Goal: Transaction & Acquisition: Purchase product/service

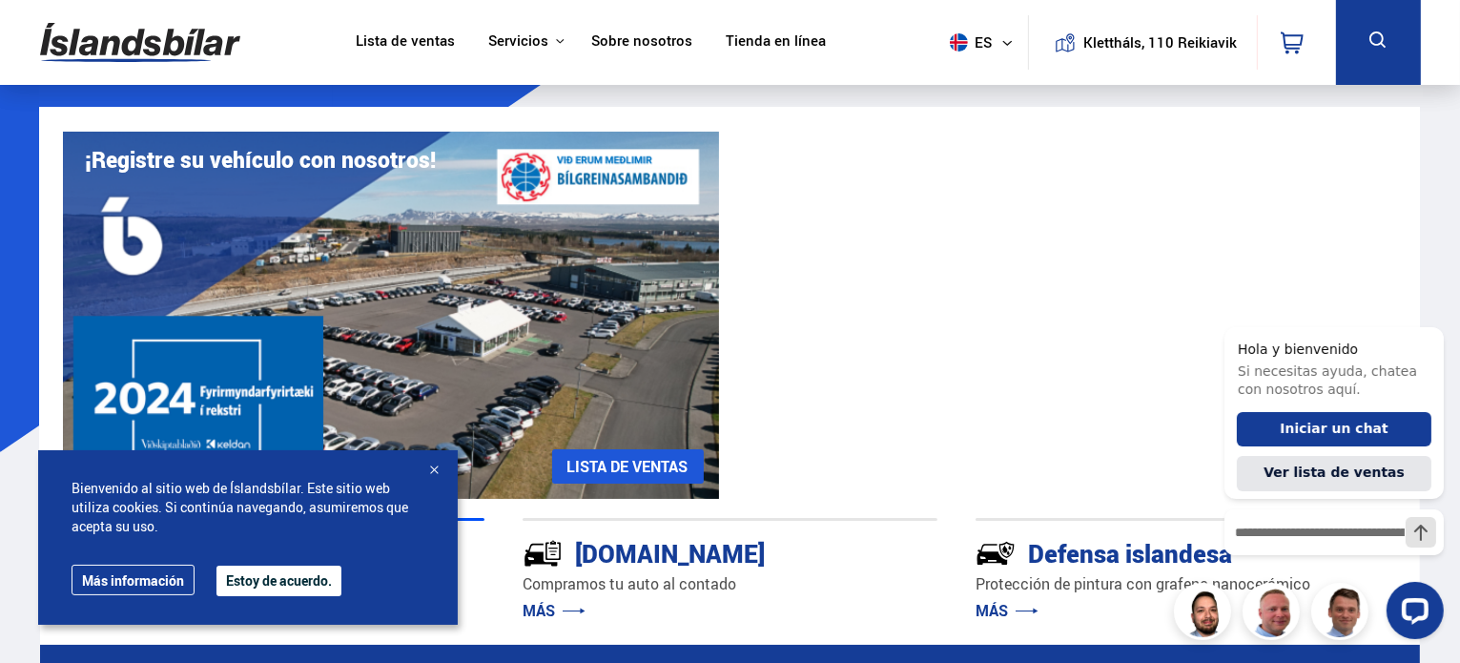
click at [433, 41] on font "Lista de ventas" at bounding box center [405, 40] width 99 height 19
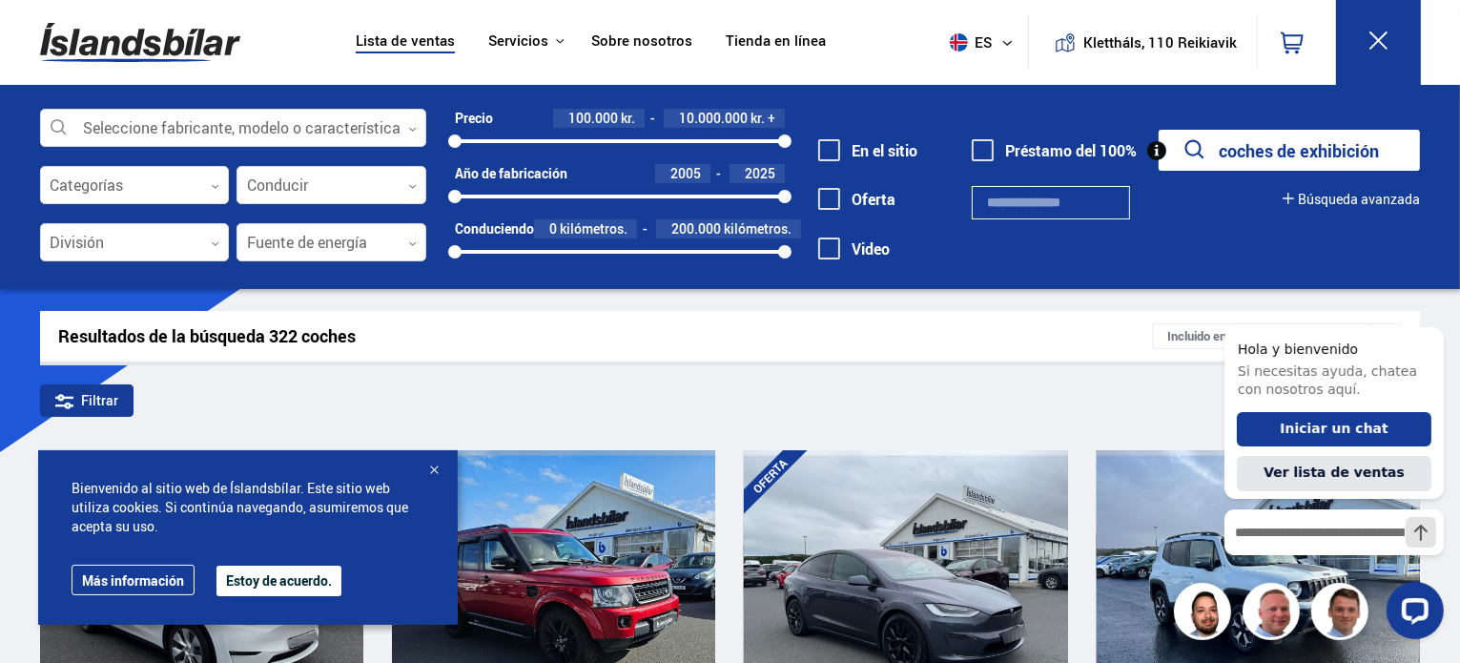
click at [250, 581] on font "Estoy de acuerdo." at bounding box center [279, 580] width 106 height 18
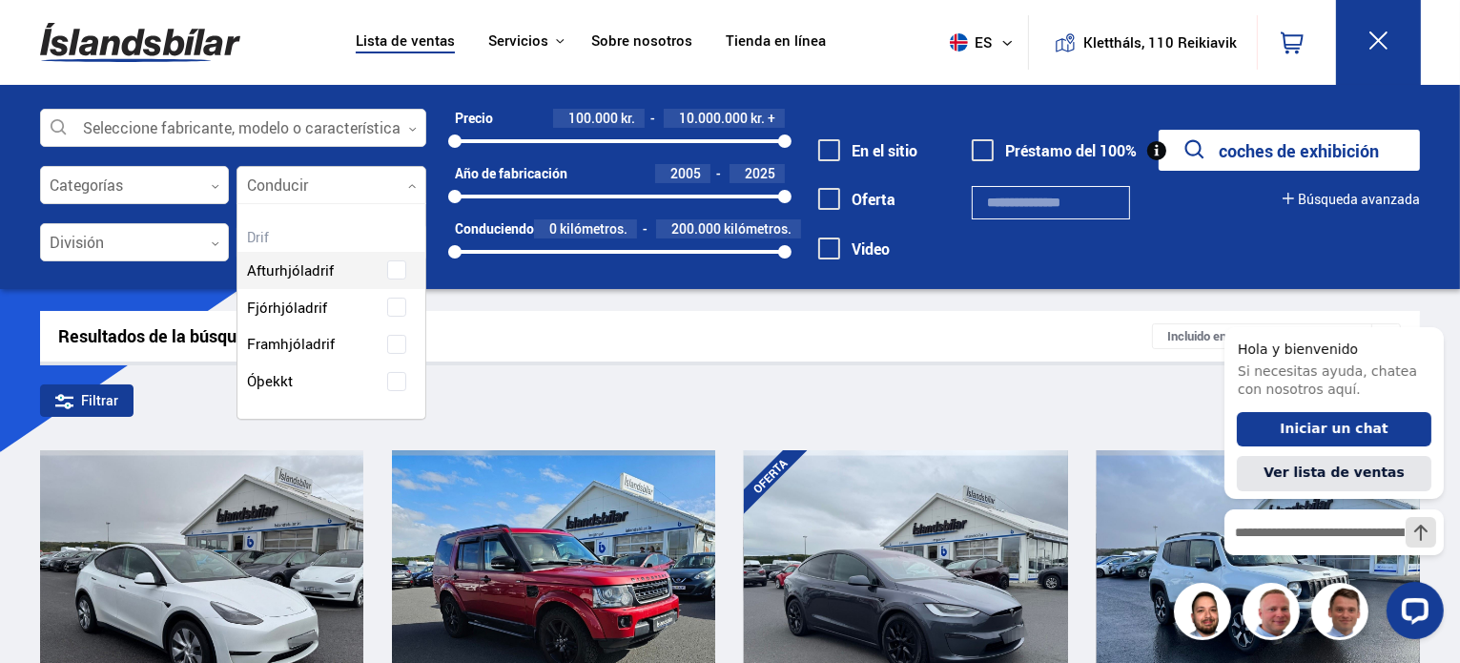
click at [288, 195] on div at bounding box center [331, 186] width 190 height 38
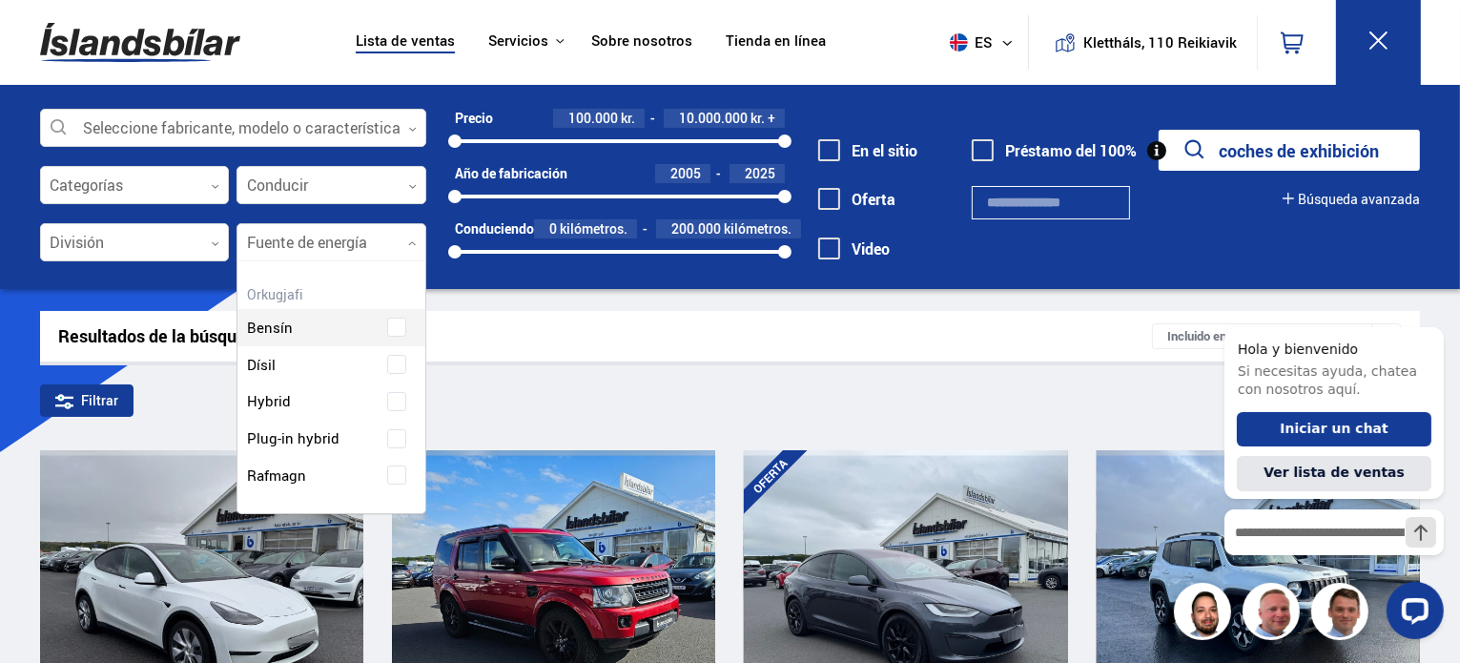
scroll to position [250, 188]
click at [317, 233] on div at bounding box center [331, 243] width 190 height 38
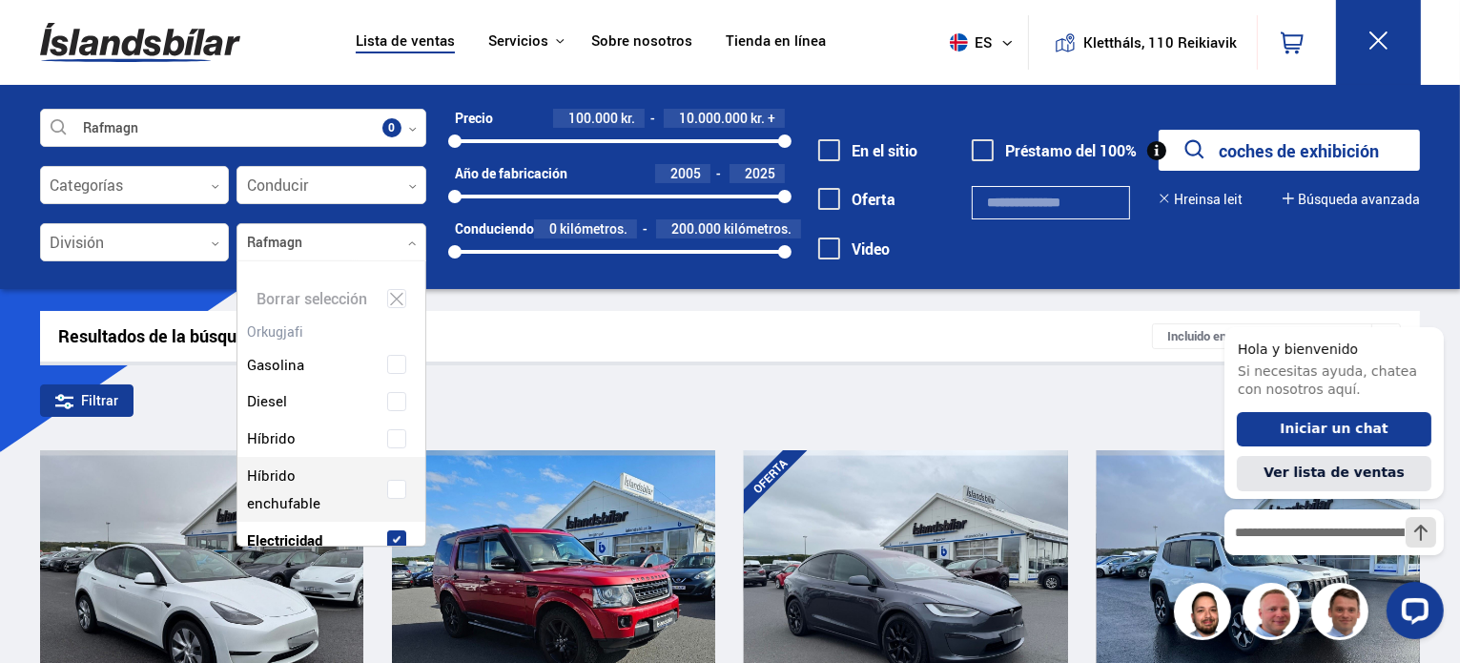
scroll to position [287, 196]
click at [303, 477] on div "Gasolina Diesel Híbrido Híbrido enchufable Electricidad" at bounding box center [331, 437] width 188 height 241
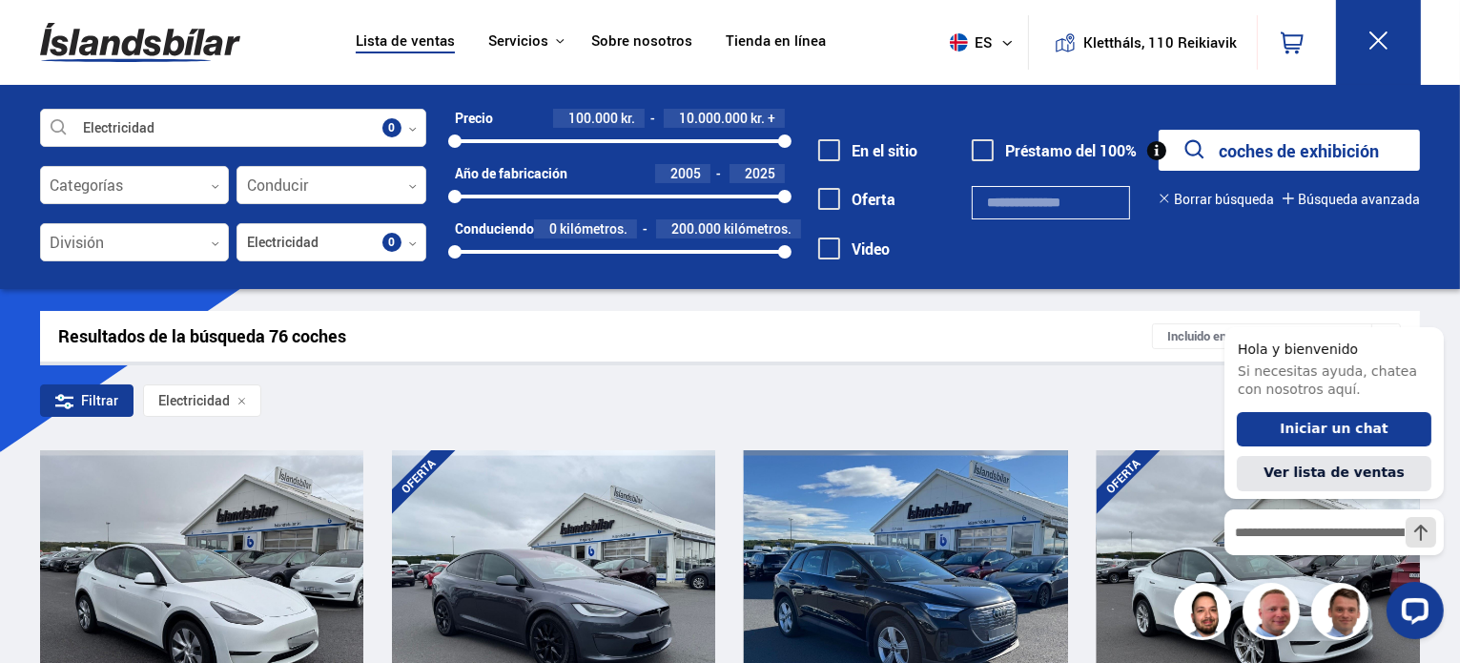
click at [568, 338] on div "Resultados de la búsqueda 76 coches" at bounding box center [605, 336] width 1093 height 20
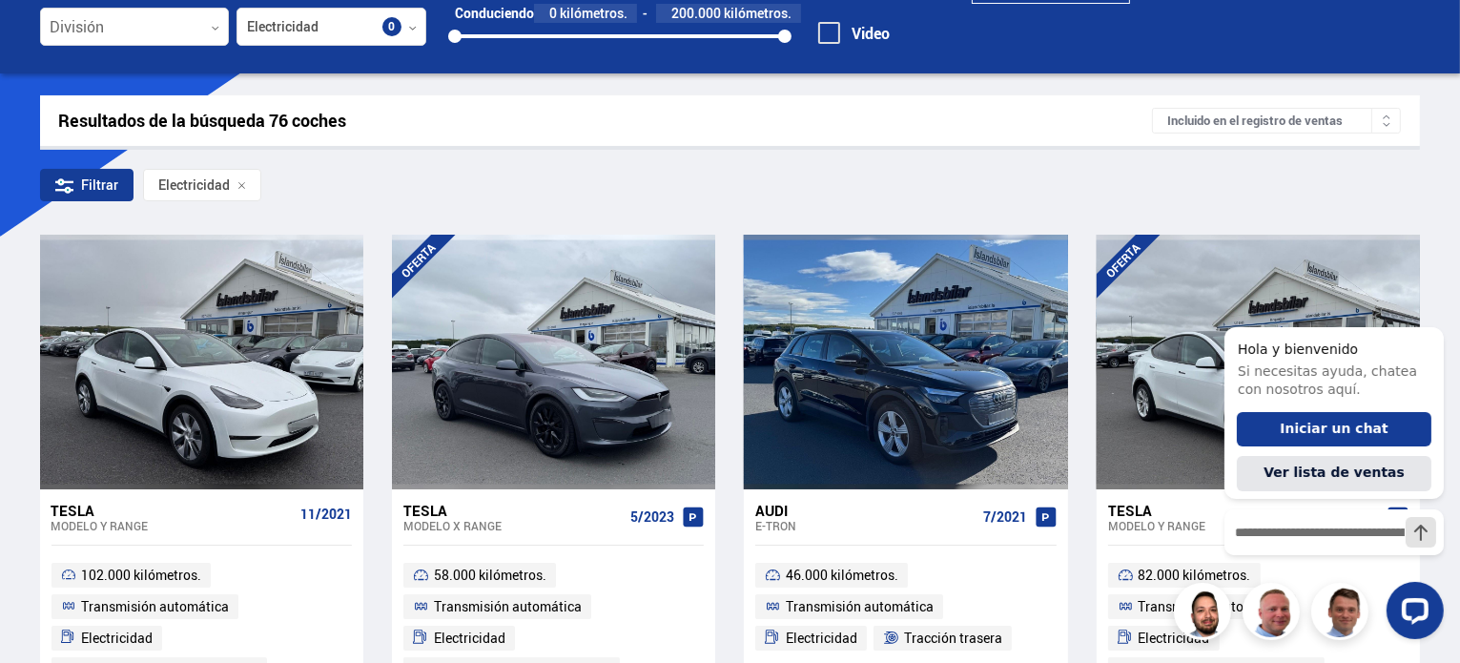
scroll to position [91, 0]
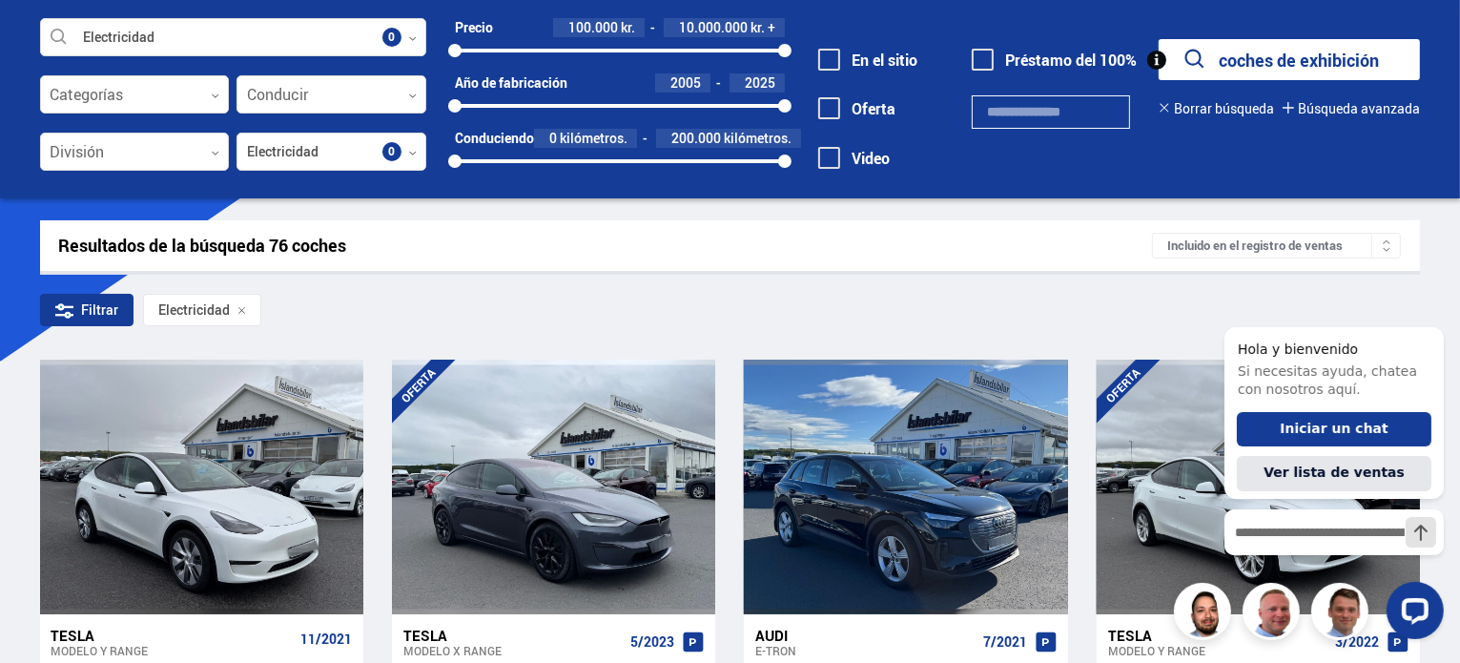
click at [1297, 236] on font "Incluido en el registro de ventas" at bounding box center [1254, 244] width 175 height 17
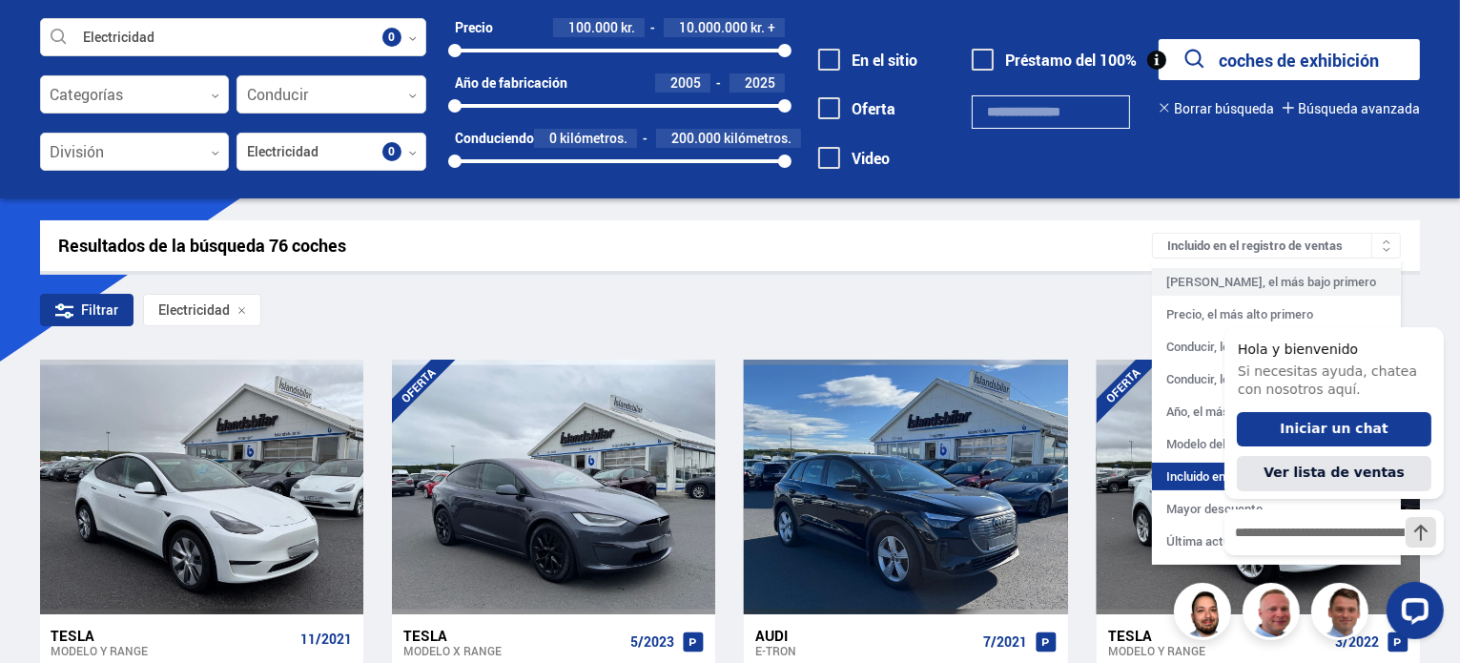
click at [1262, 277] on font "[PERSON_NAME], el más bajo primero" at bounding box center [1271, 281] width 210 height 17
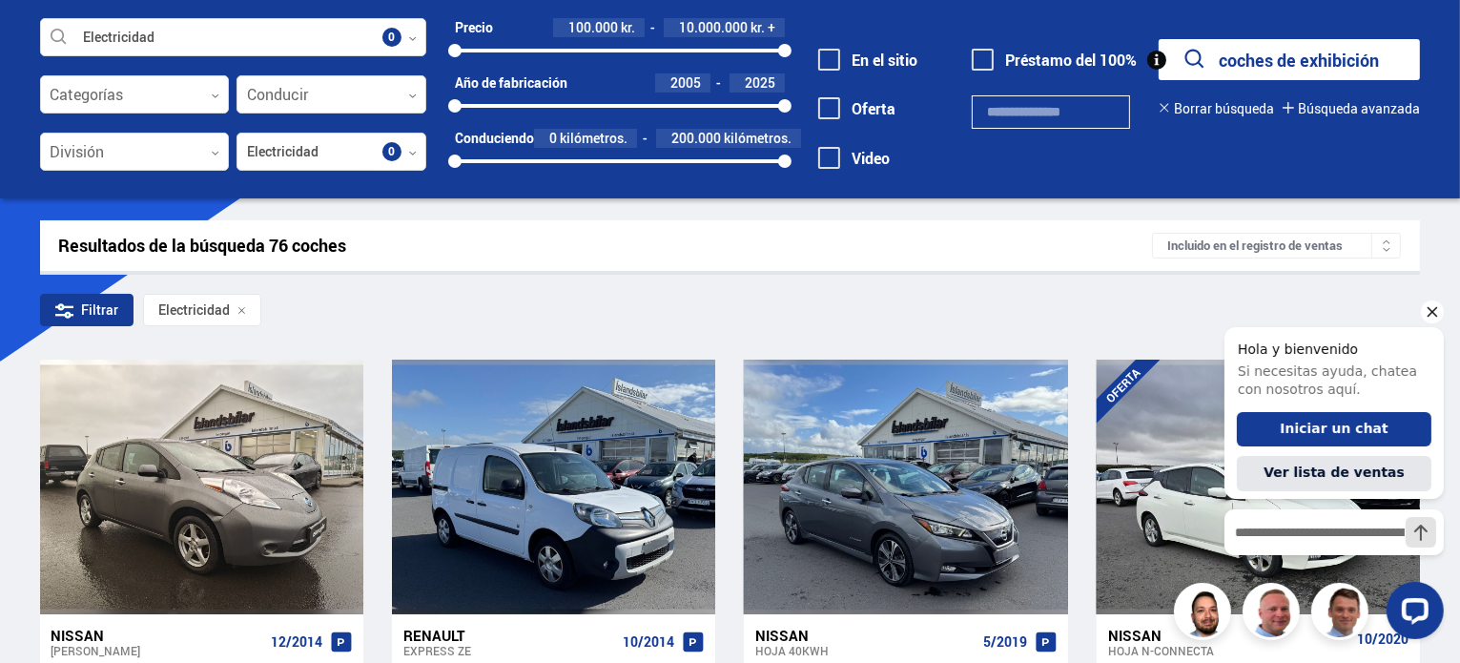
click at [1326, 301] on icon "Ocultar saludo" at bounding box center [1431, 310] width 23 height 23
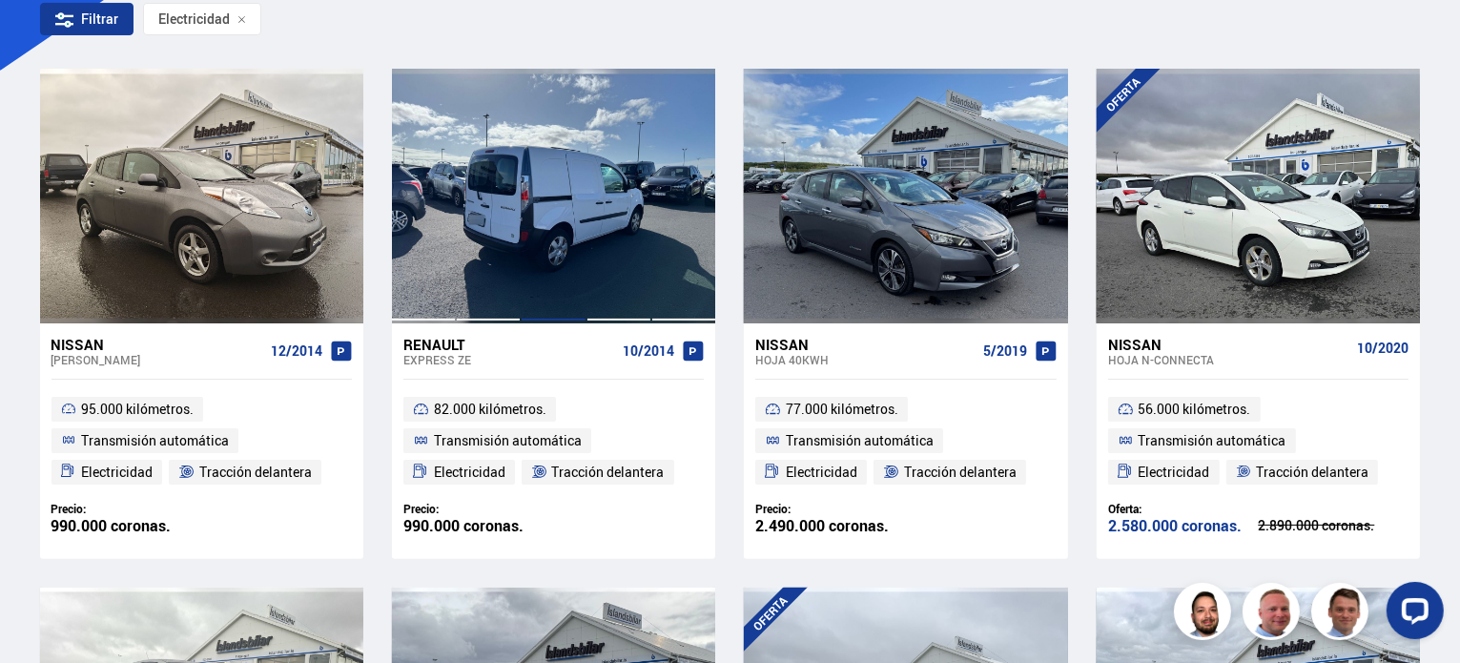
scroll to position [381, 0]
click at [572, 263] on div at bounding box center [553, 196] width 65 height 254
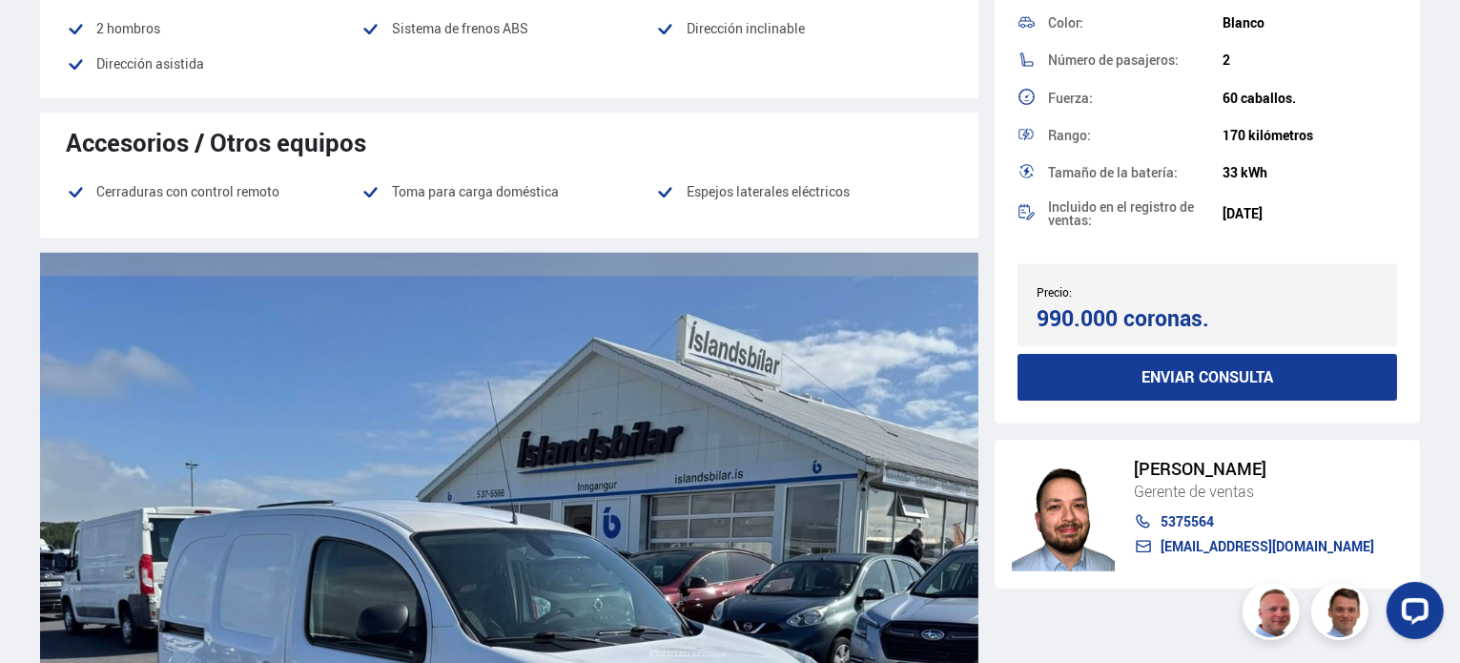
scroll to position [1353, 0]
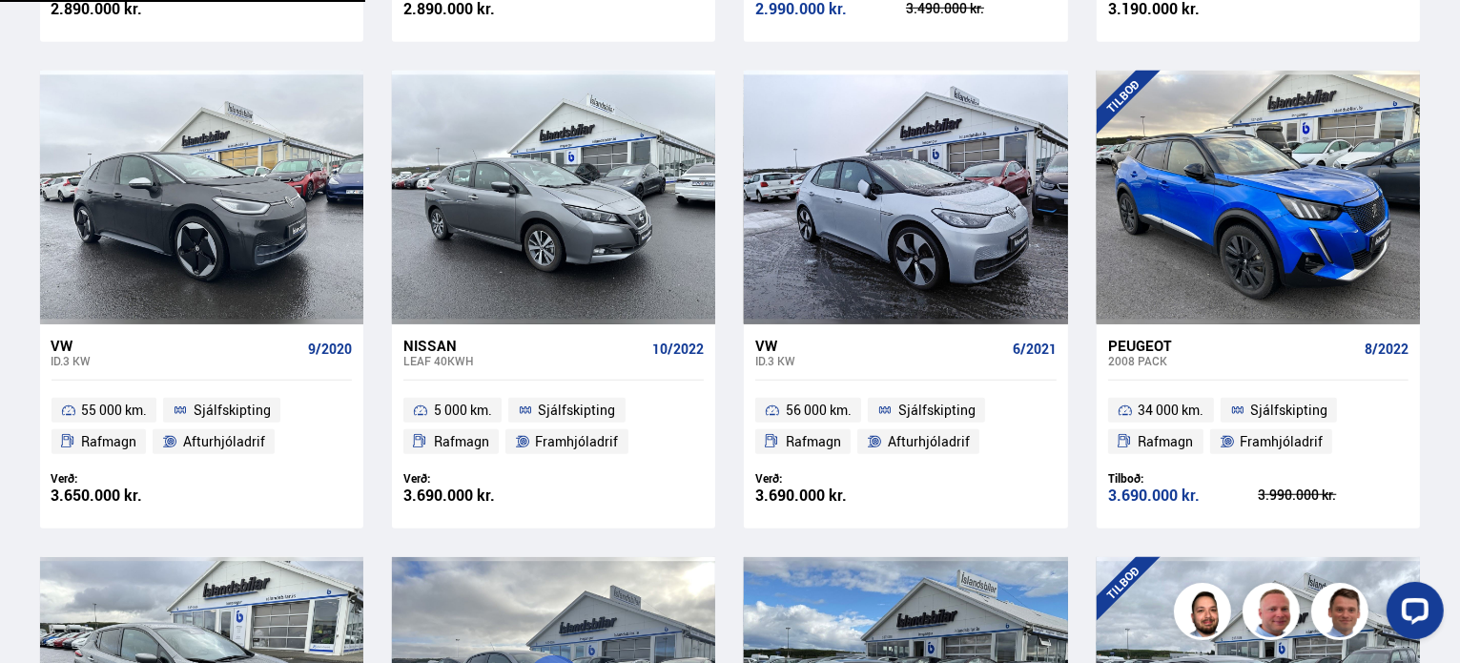
scroll to position [586, 0]
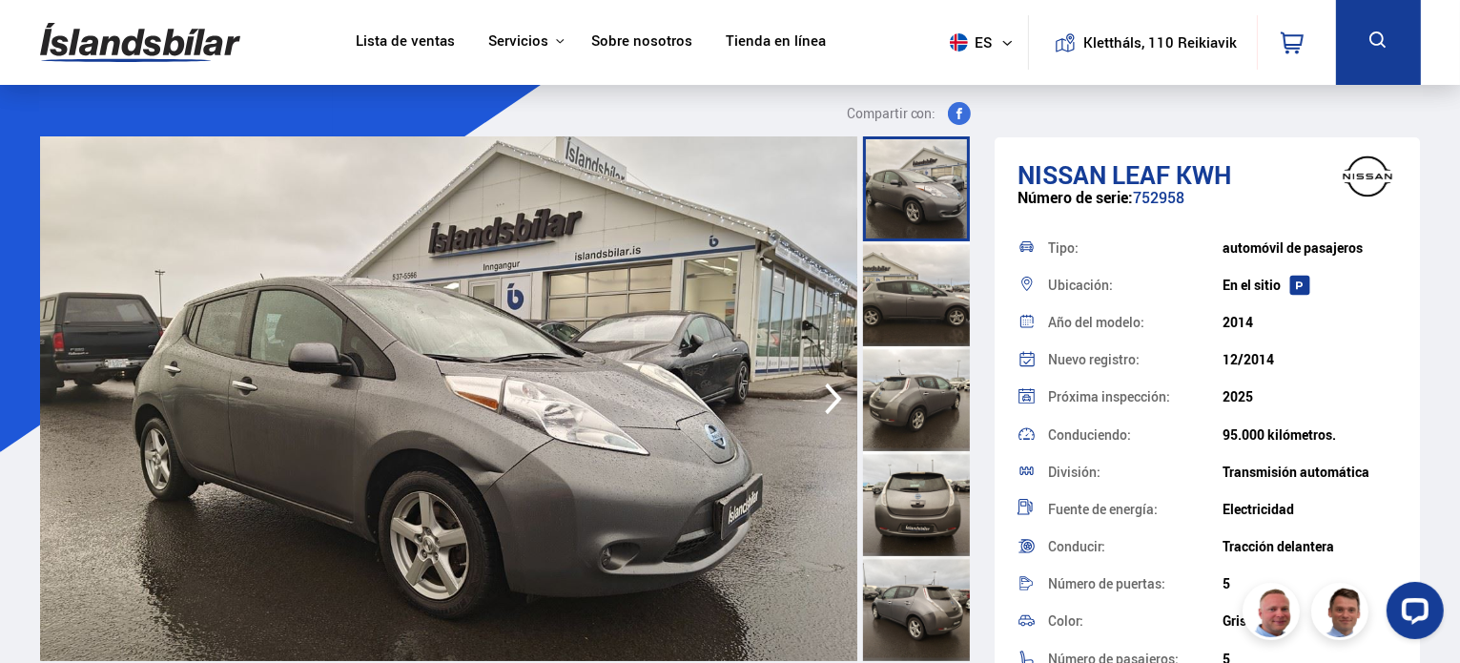
click at [830, 399] on icon "button" at bounding box center [833, 399] width 38 height 46
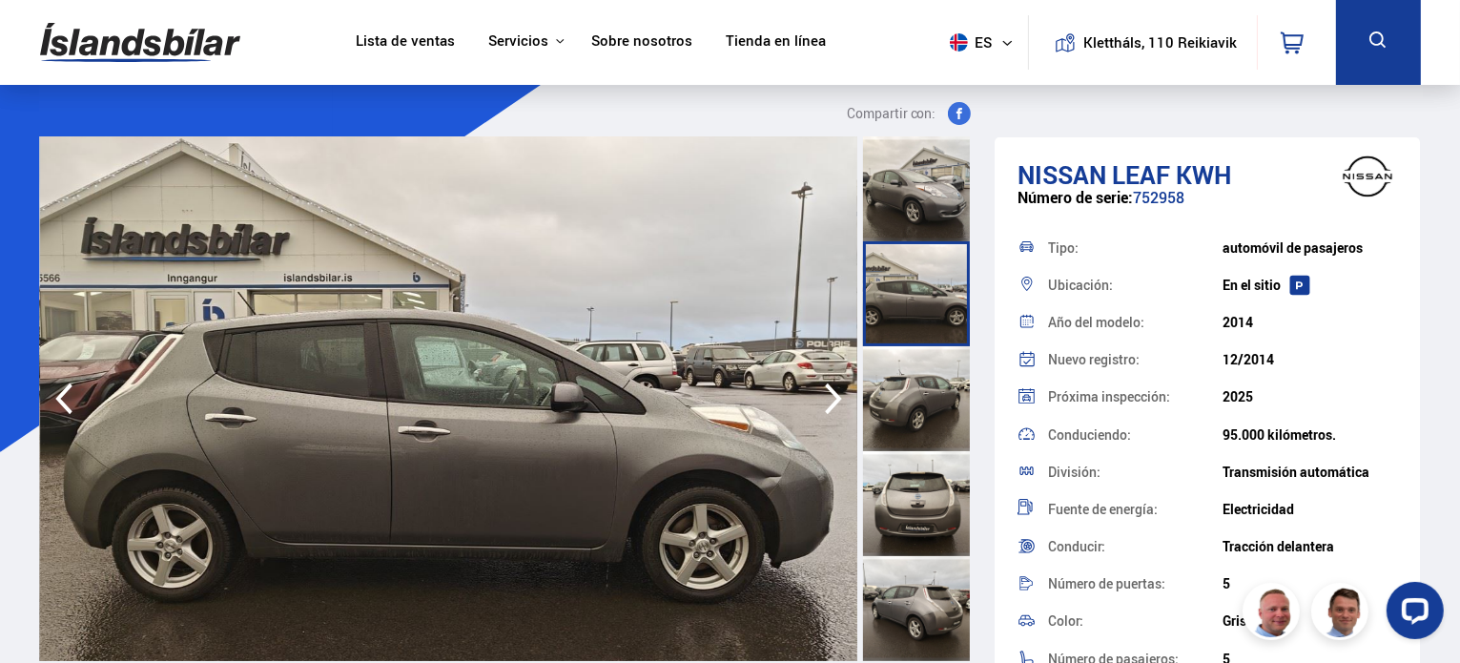
click at [830, 399] on icon "button" at bounding box center [833, 399] width 38 height 46
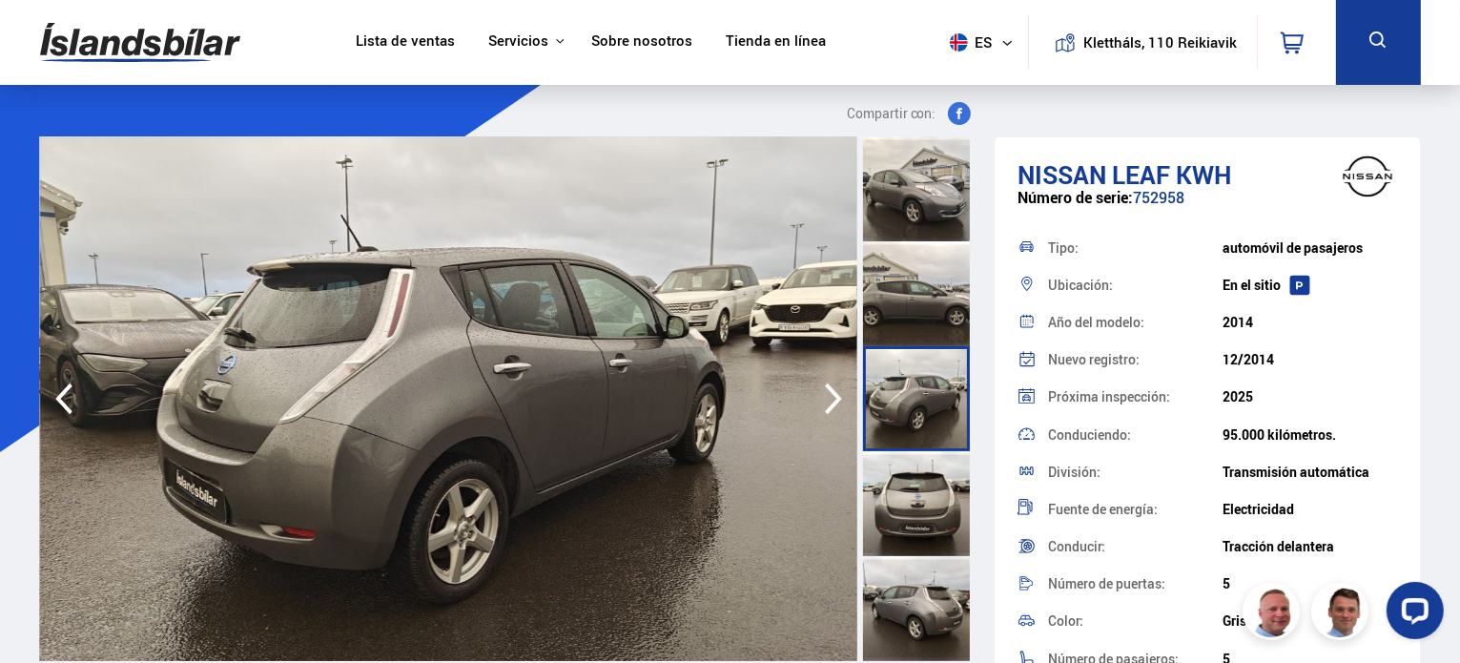
click at [830, 399] on icon "button" at bounding box center [833, 399] width 38 height 46
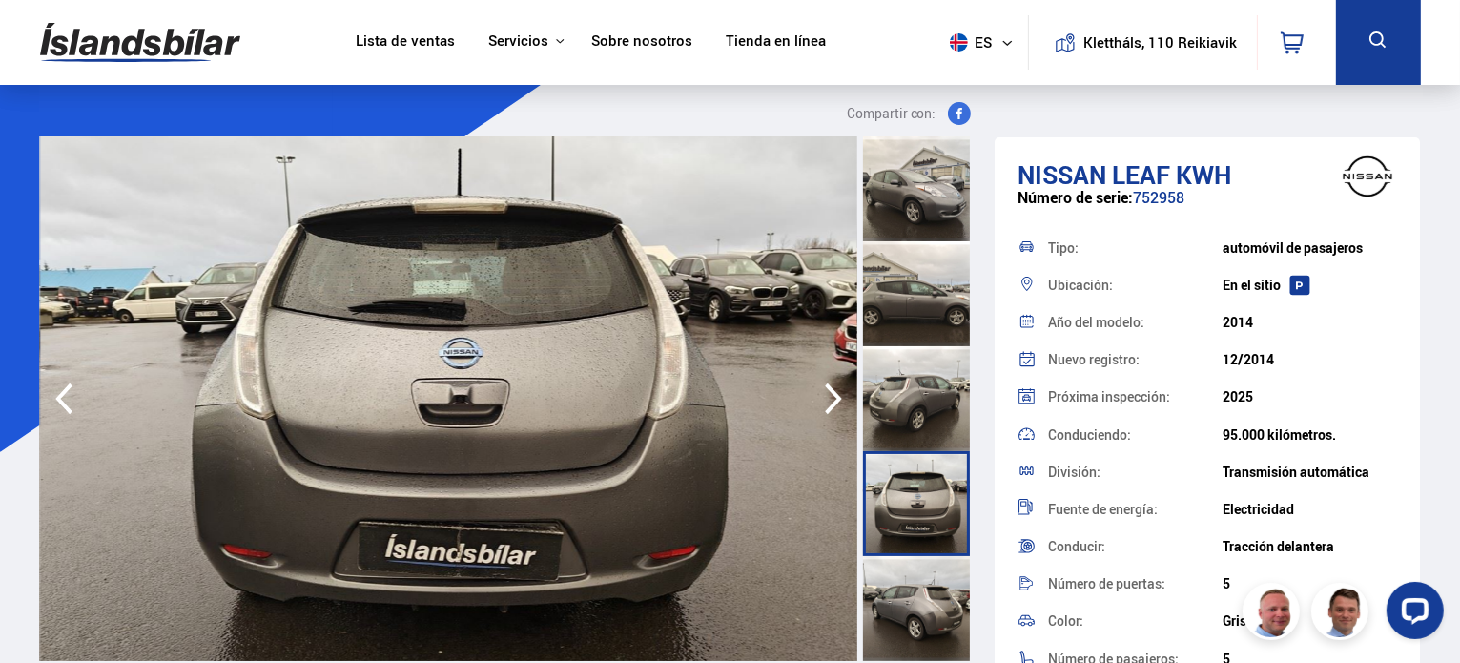
click at [830, 399] on icon "button" at bounding box center [833, 399] width 38 height 46
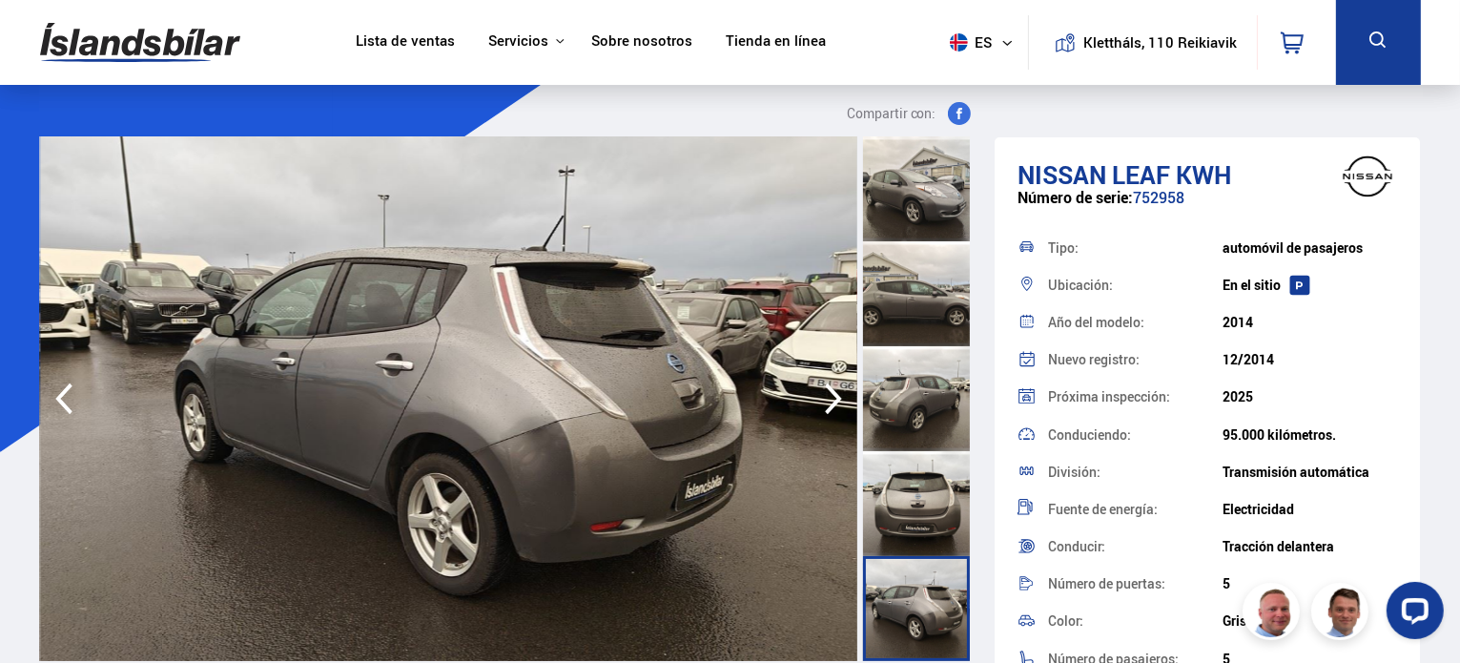
click at [830, 399] on icon "button" at bounding box center [833, 399] width 38 height 46
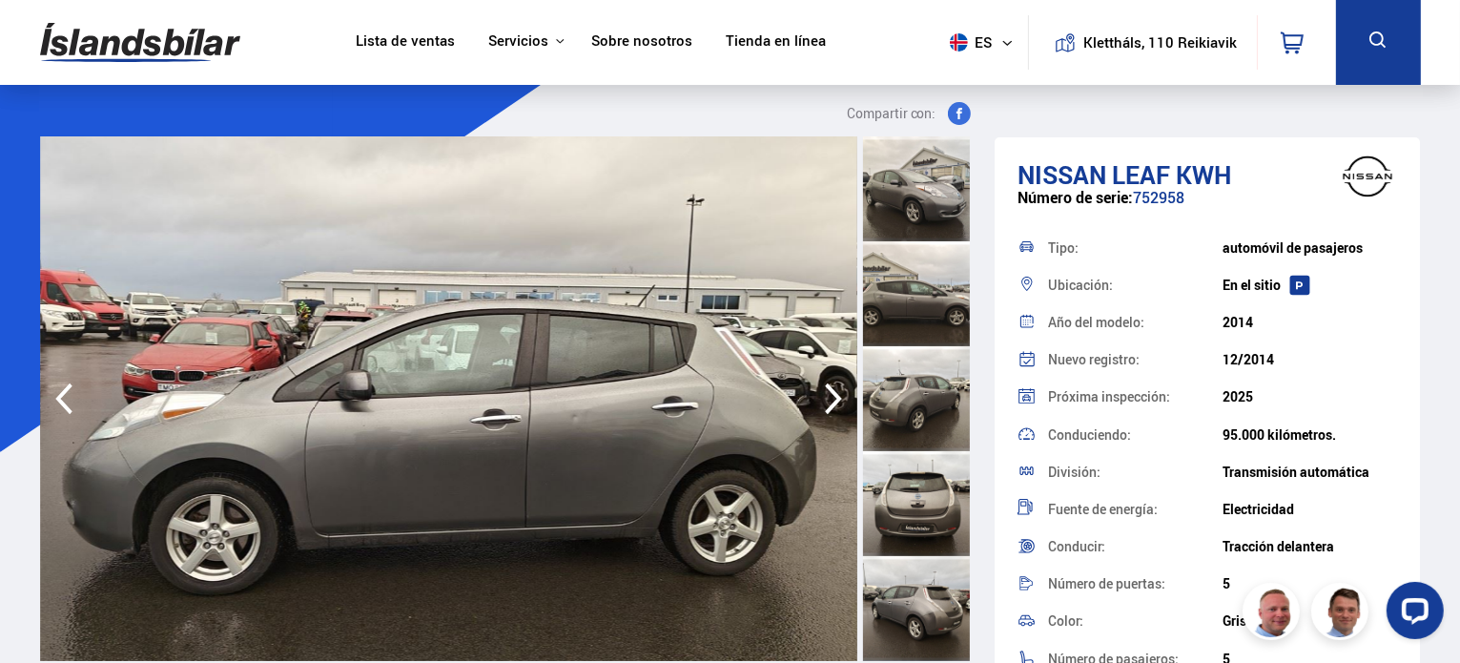
click at [830, 399] on icon "button" at bounding box center [833, 399] width 38 height 46
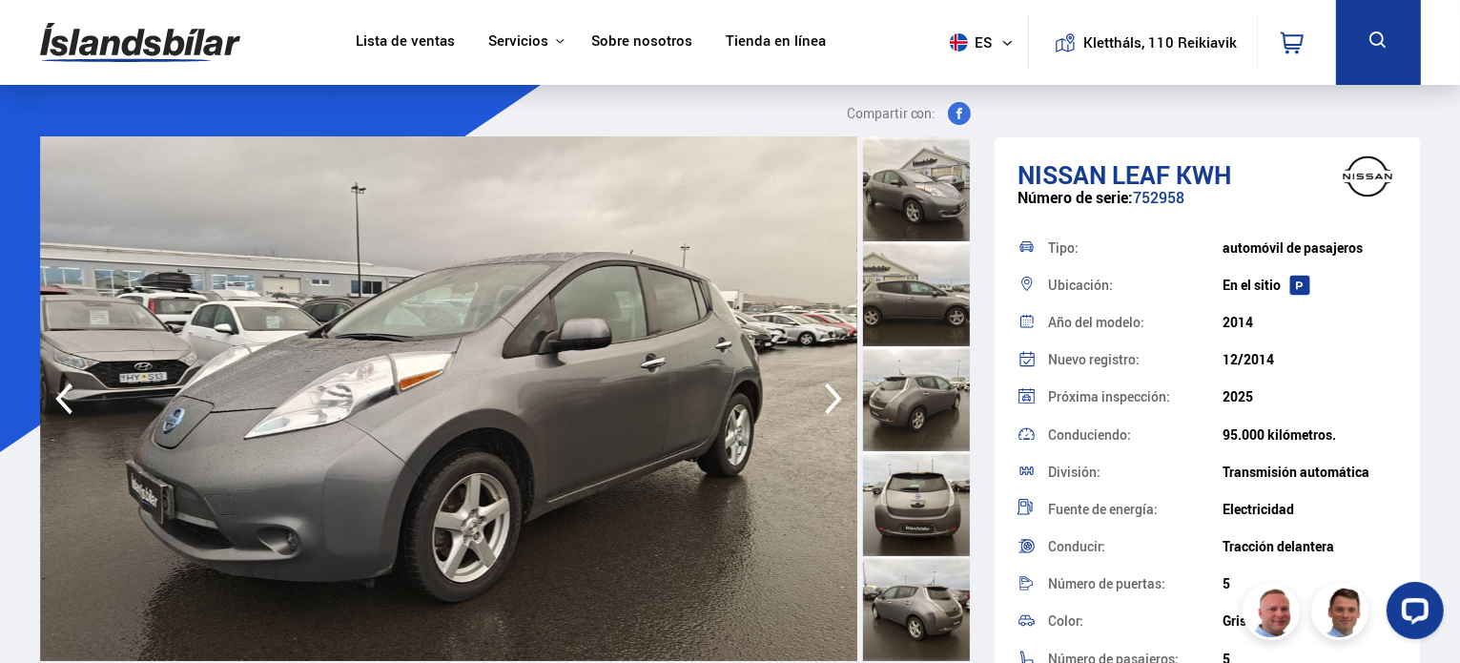
click at [830, 399] on icon "button" at bounding box center [833, 399] width 38 height 46
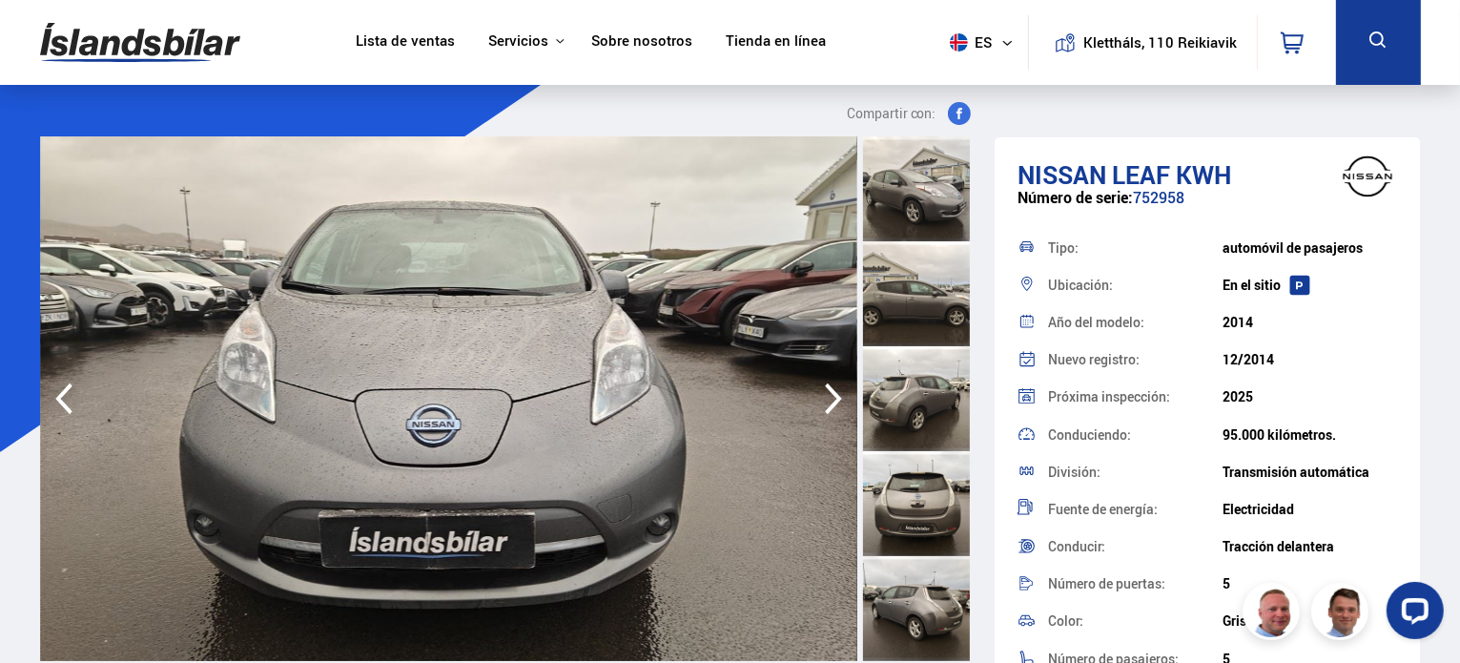
click at [830, 399] on icon "button" at bounding box center [833, 399] width 38 height 46
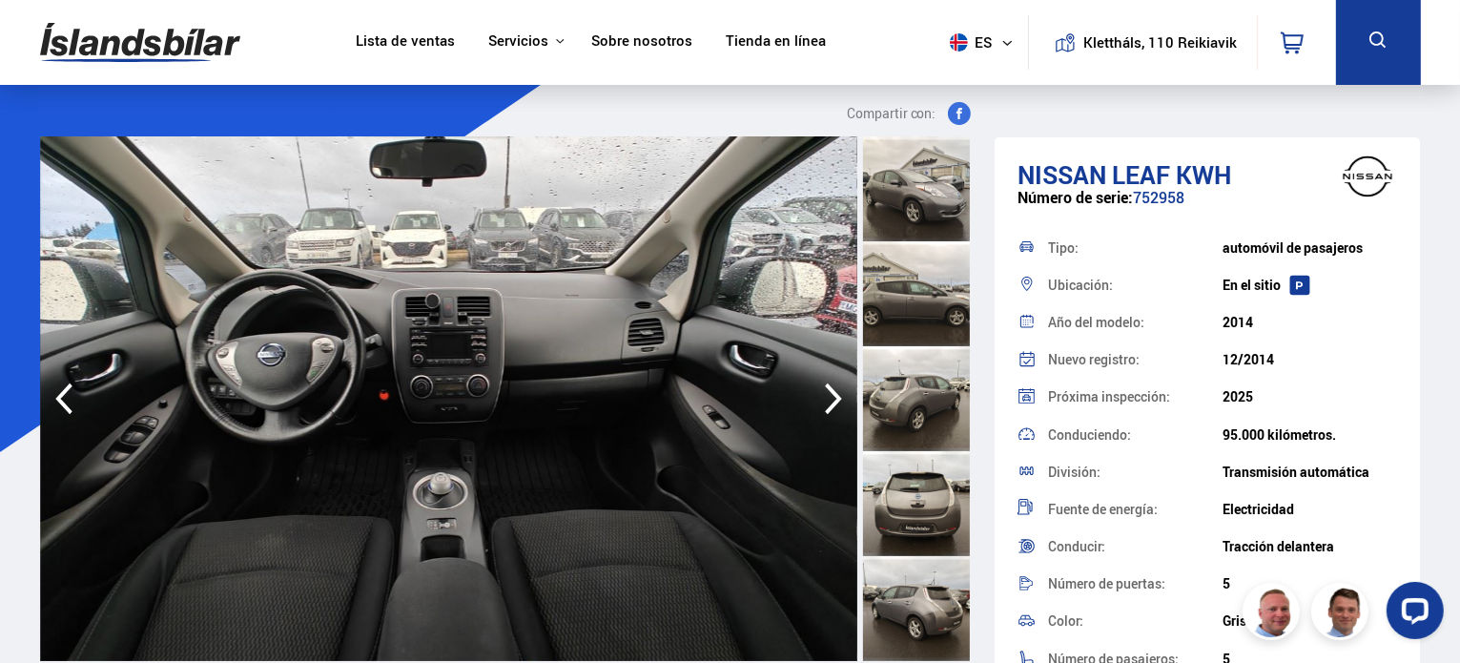
click at [830, 399] on icon "button" at bounding box center [833, 399] width 38 height 46
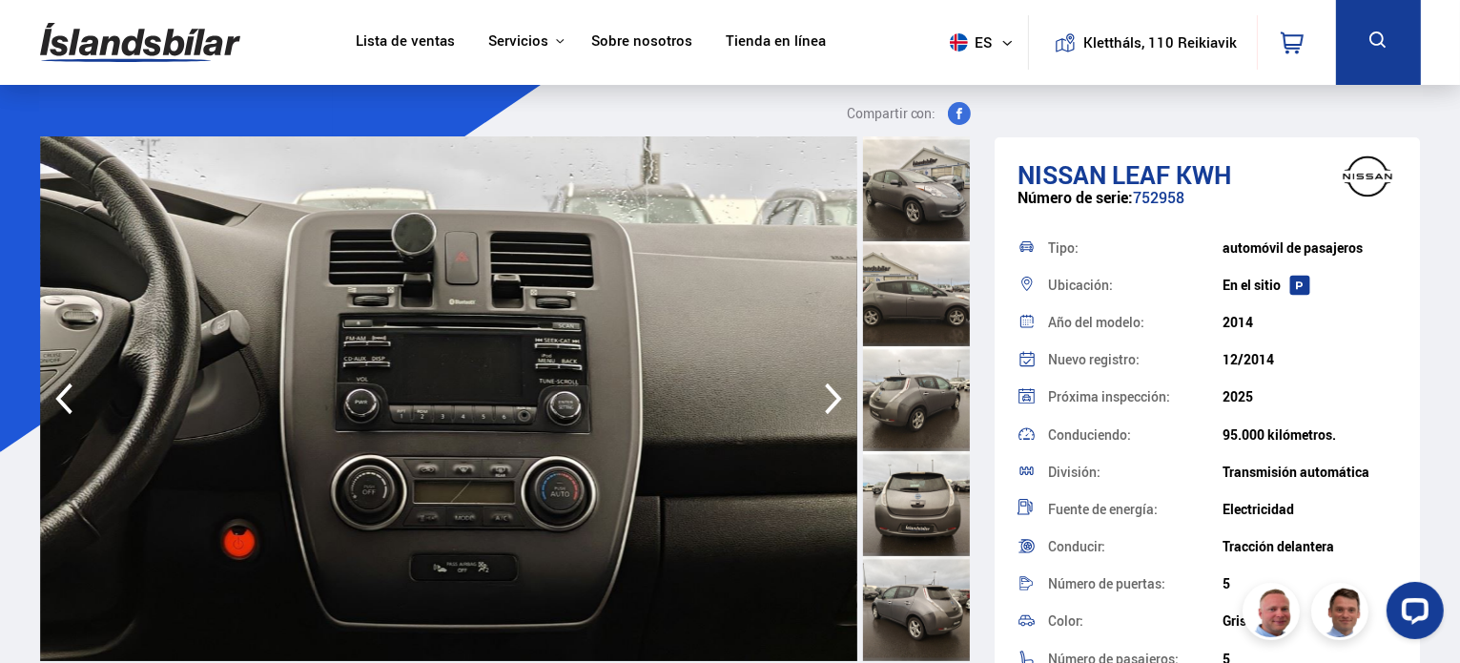
click at [830, 399] on icon "button" at bounding box center [833, 399] width 38 height 46
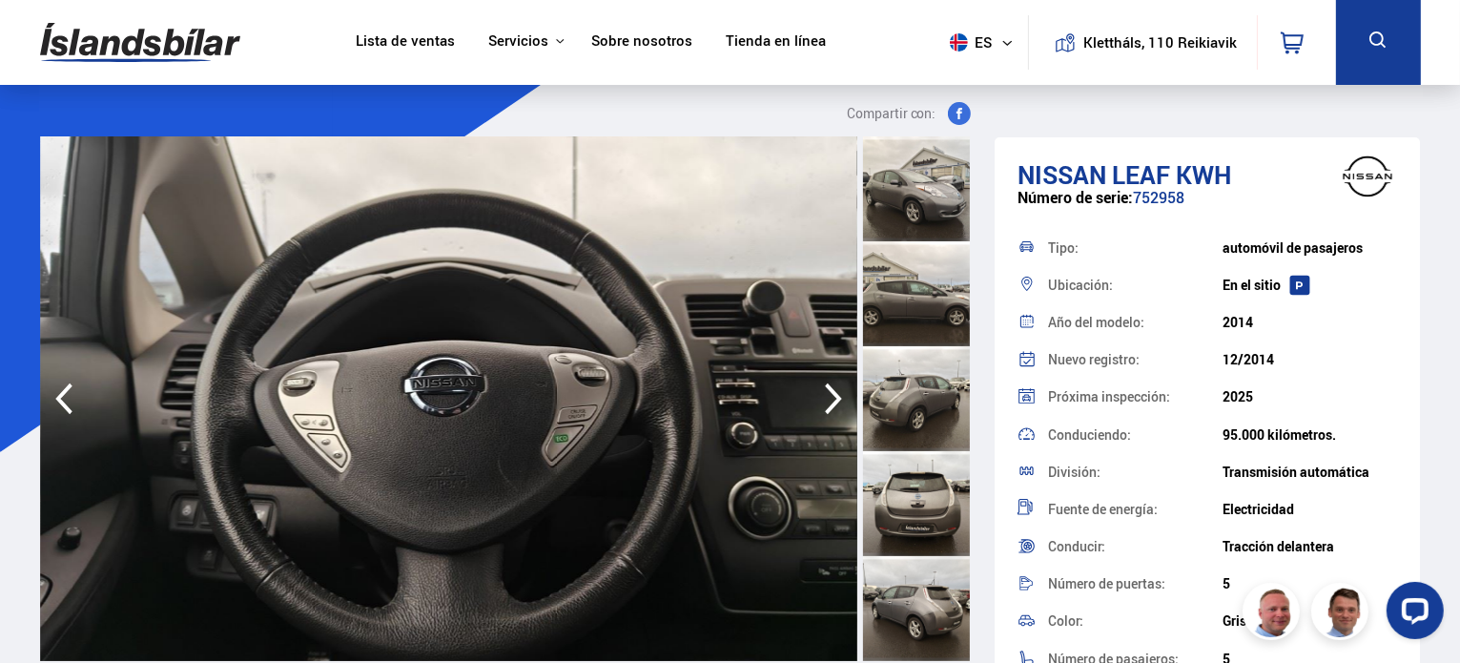
click at [830, 399] on icon "button" at bounding box center [833, 399] width 38 height 46
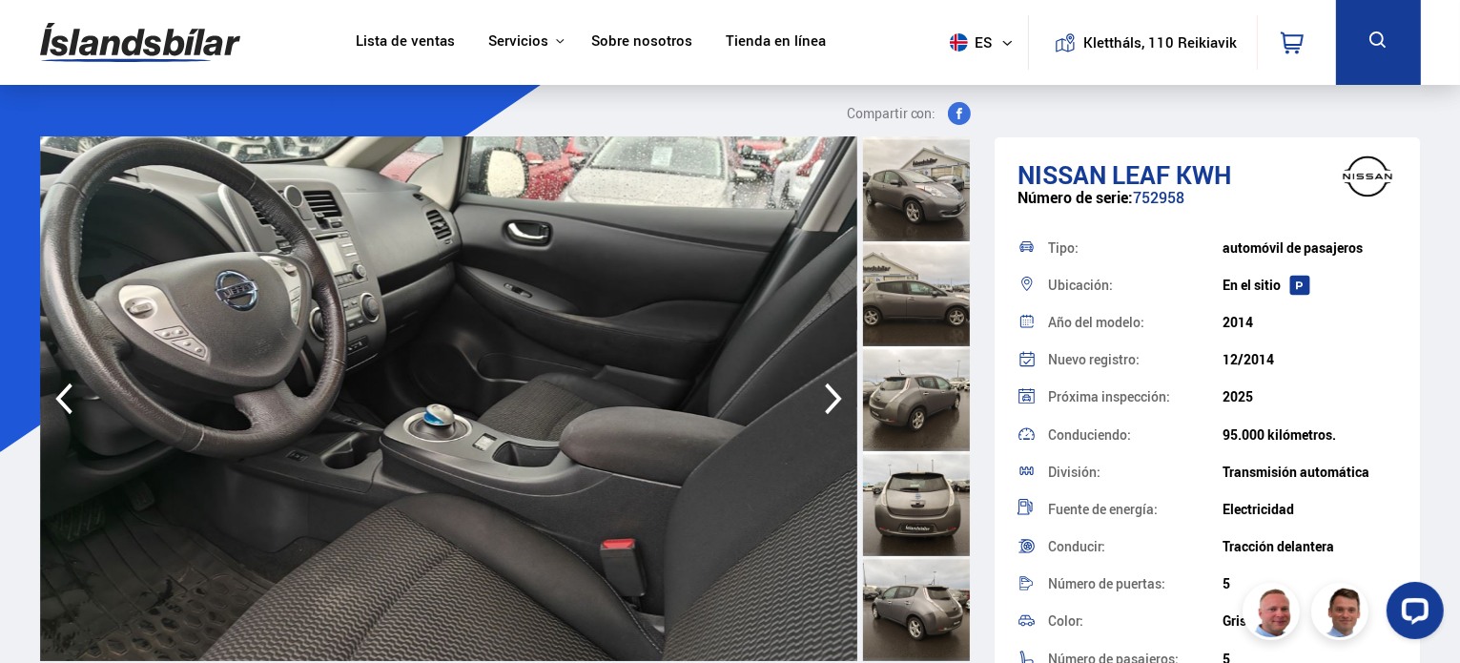
click at [830, 399] on icon "button" at bounding box center [833, 399] width 38 height 46
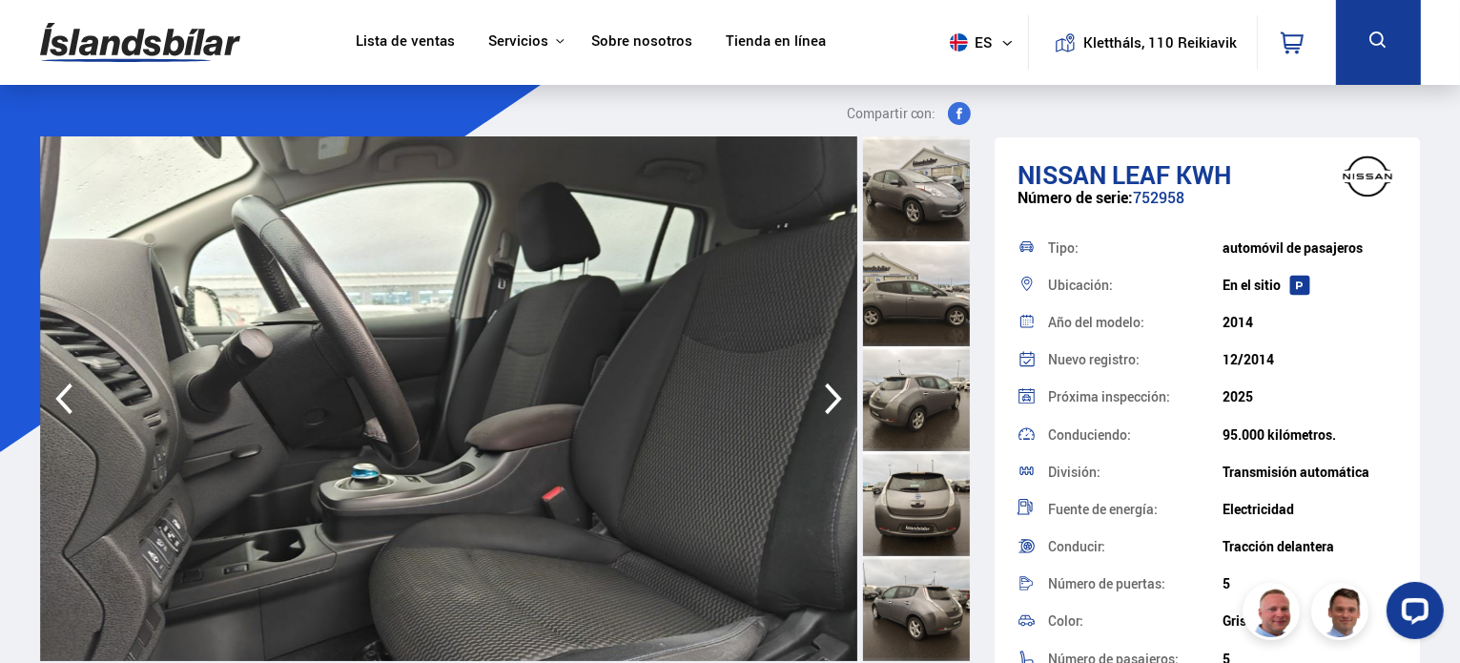
click at [830, 399] on icon "button" at bounding box center [833, 399] width 38 height 46
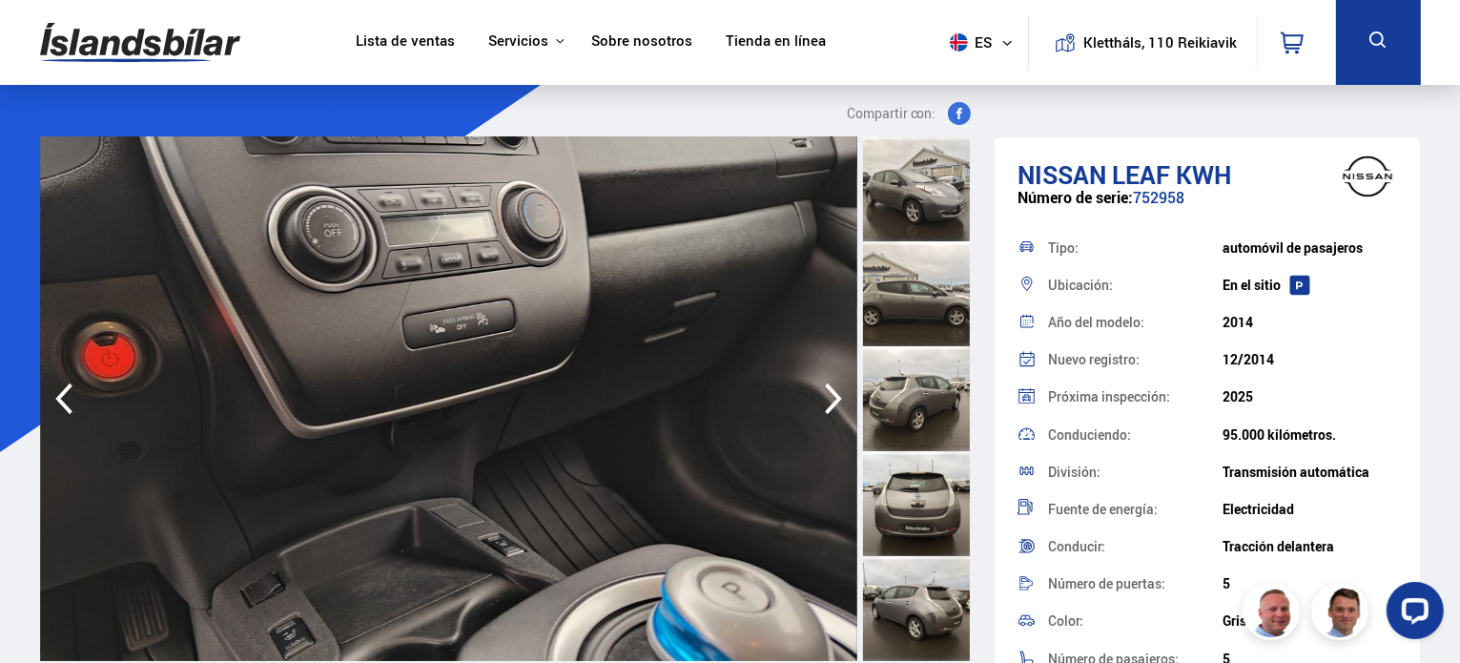
click at [830, 399] on icon "button" at bounding box center [833, 399] width 38 height 46
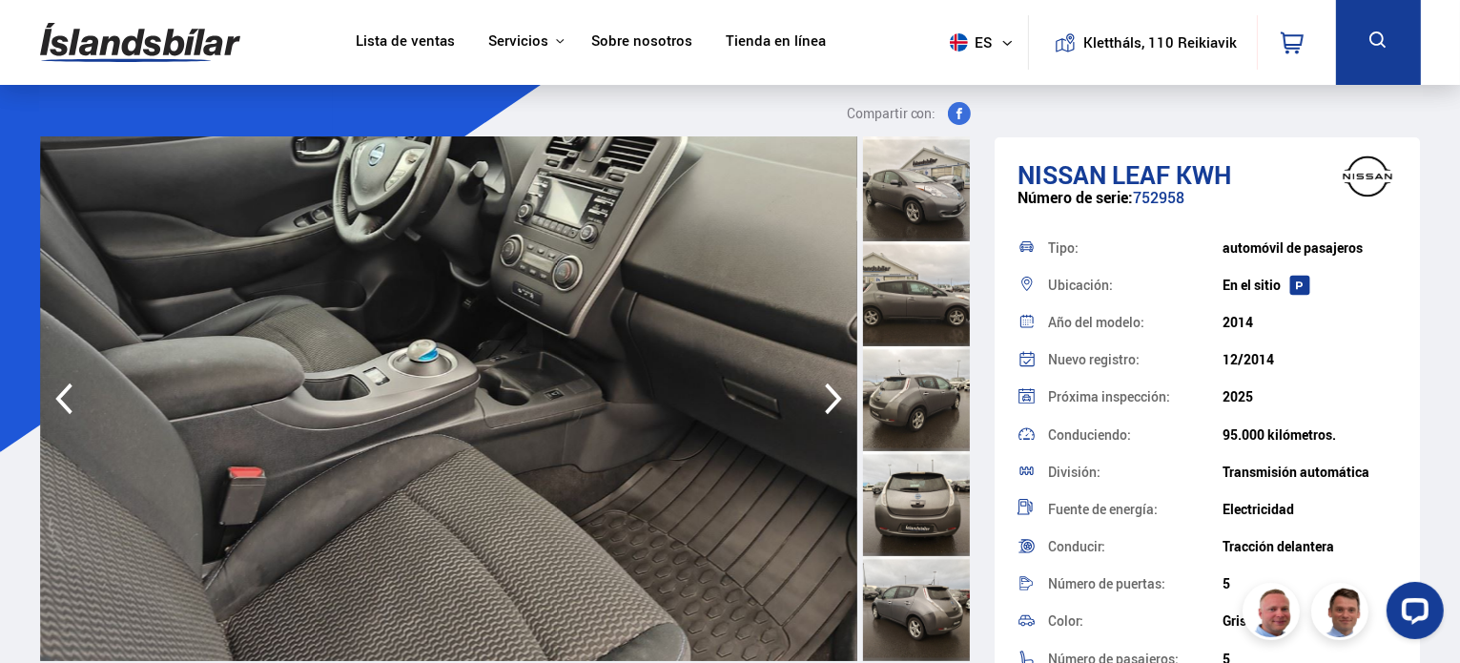
click at [830, 399] on icon "button" at bounding box center [833, 399] width 38 height 46
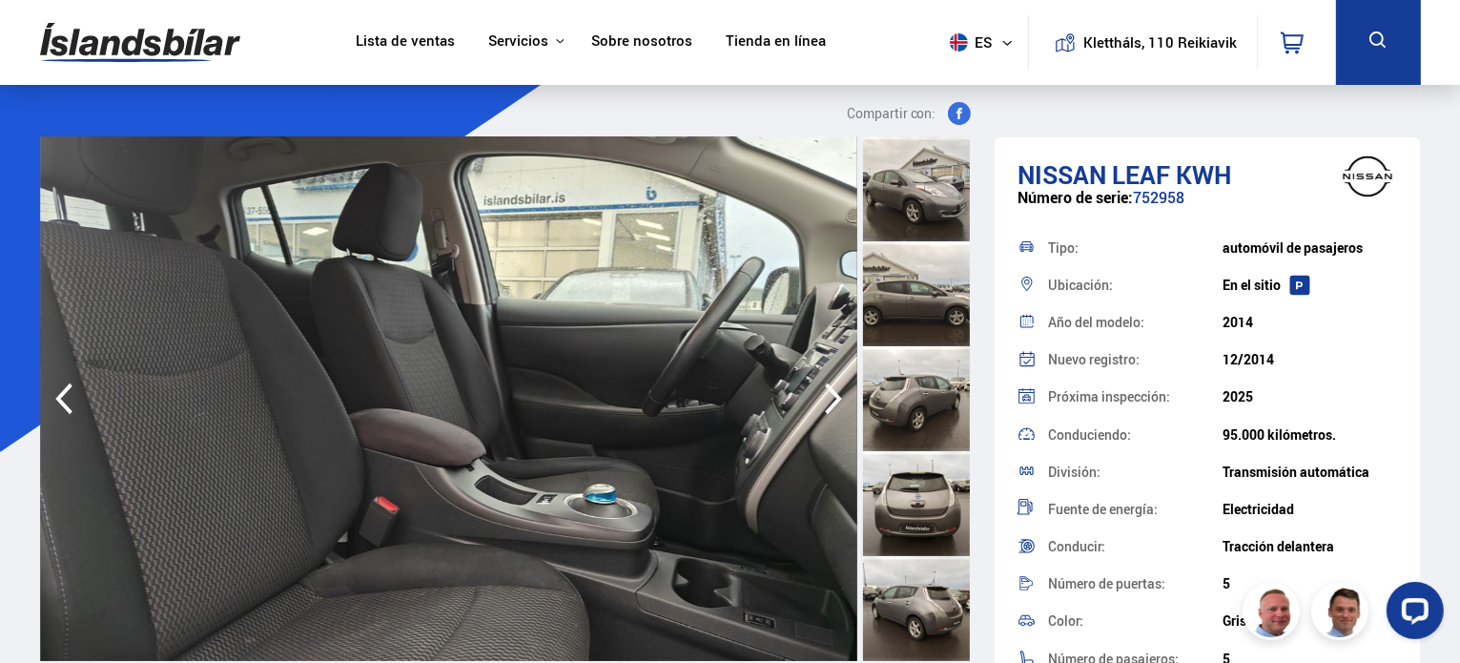
click at [830, 399] on icon "button" at bounding box center [833, 399] width 38 height 46
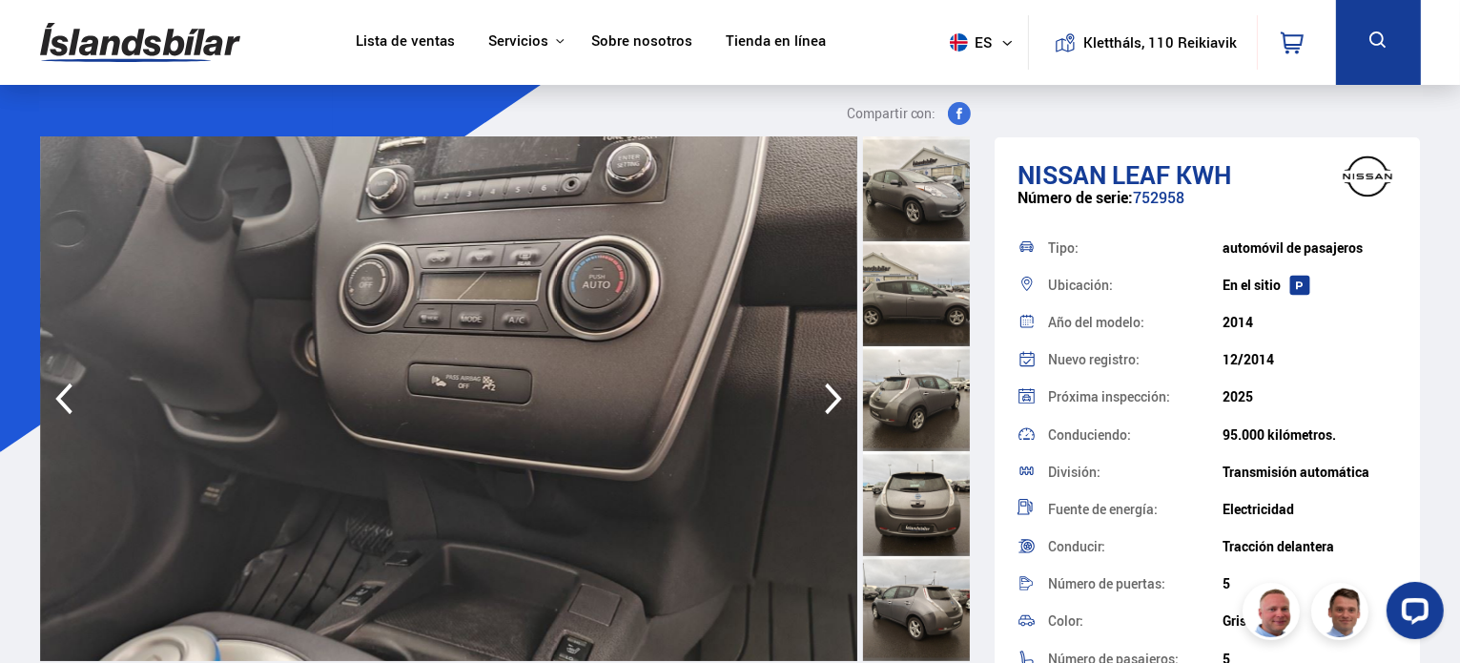
click at [830, 399] on icon "button" at bounding box center [833, 399] width 38 height 46
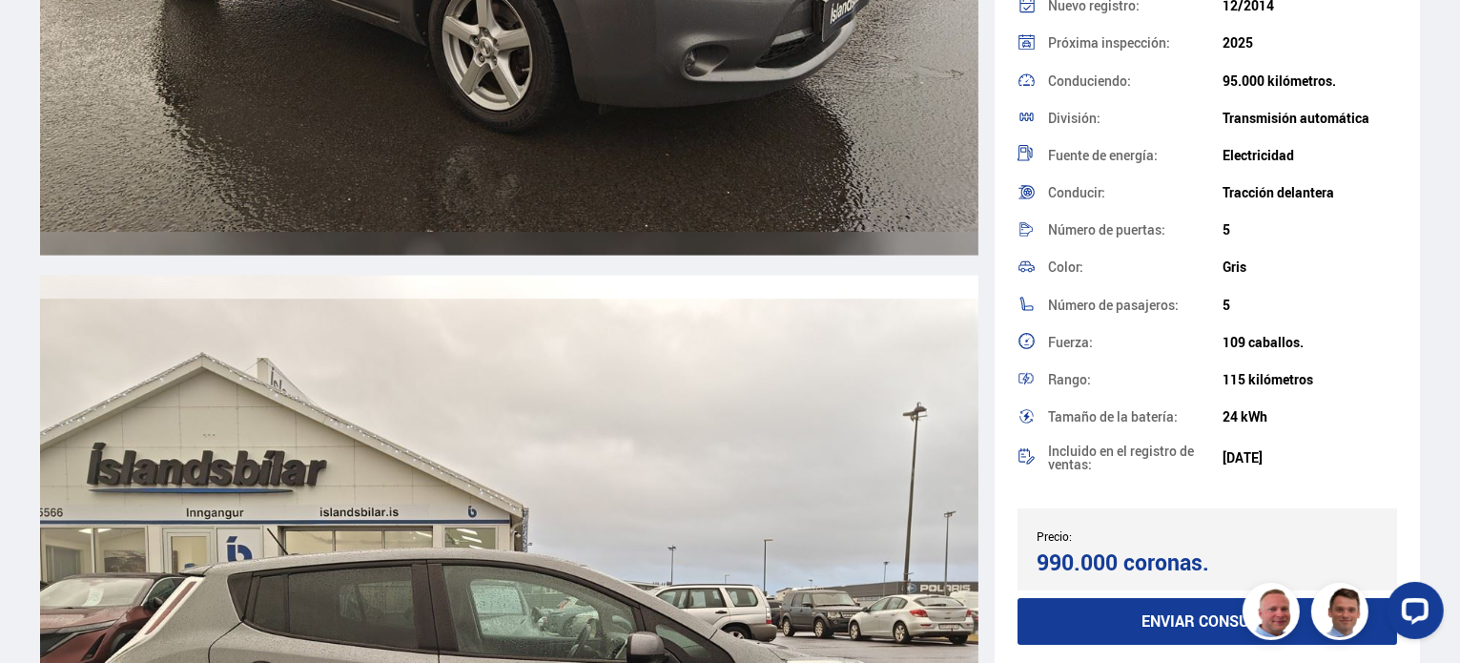
scroll to position [2684, 0]
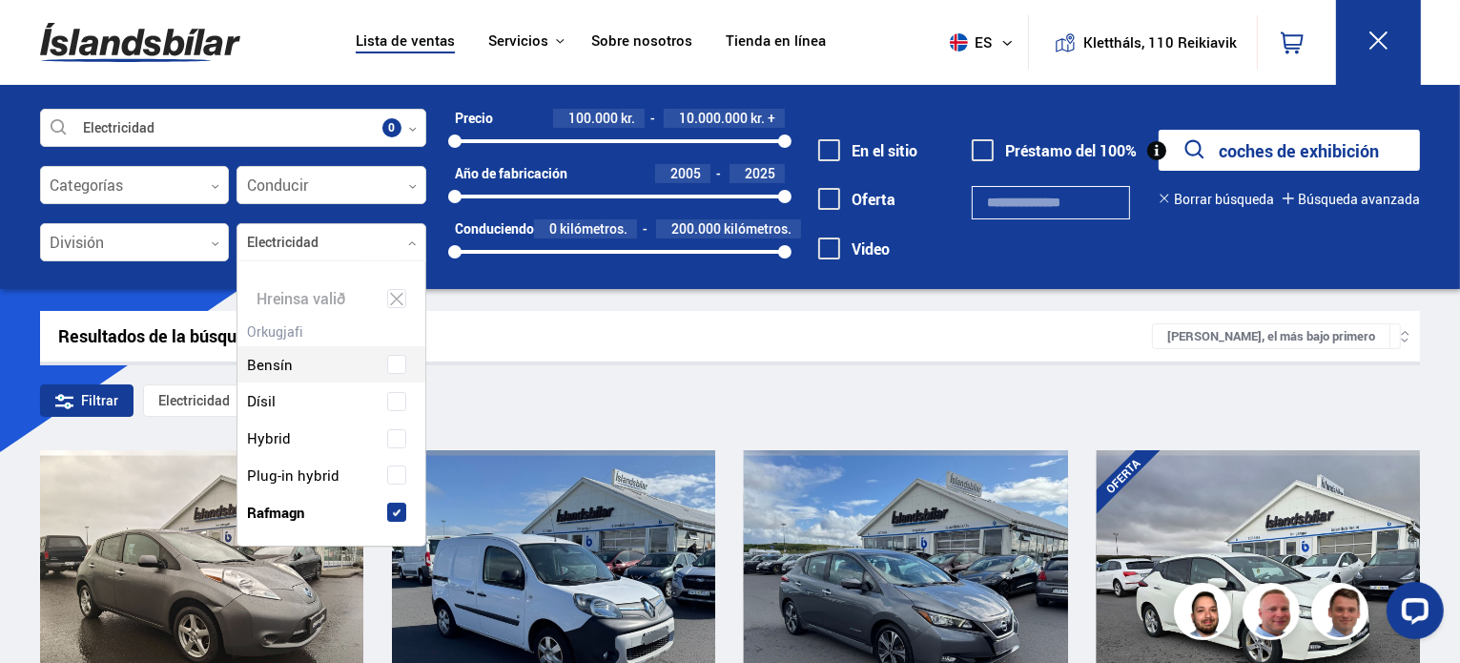
click at [344, 243] on div at bounding box center [331, 243] width 190 height 38
click at [284, 478] on font "Híbrido enchufable" at bounding box center [306, 474] width 119 height 19
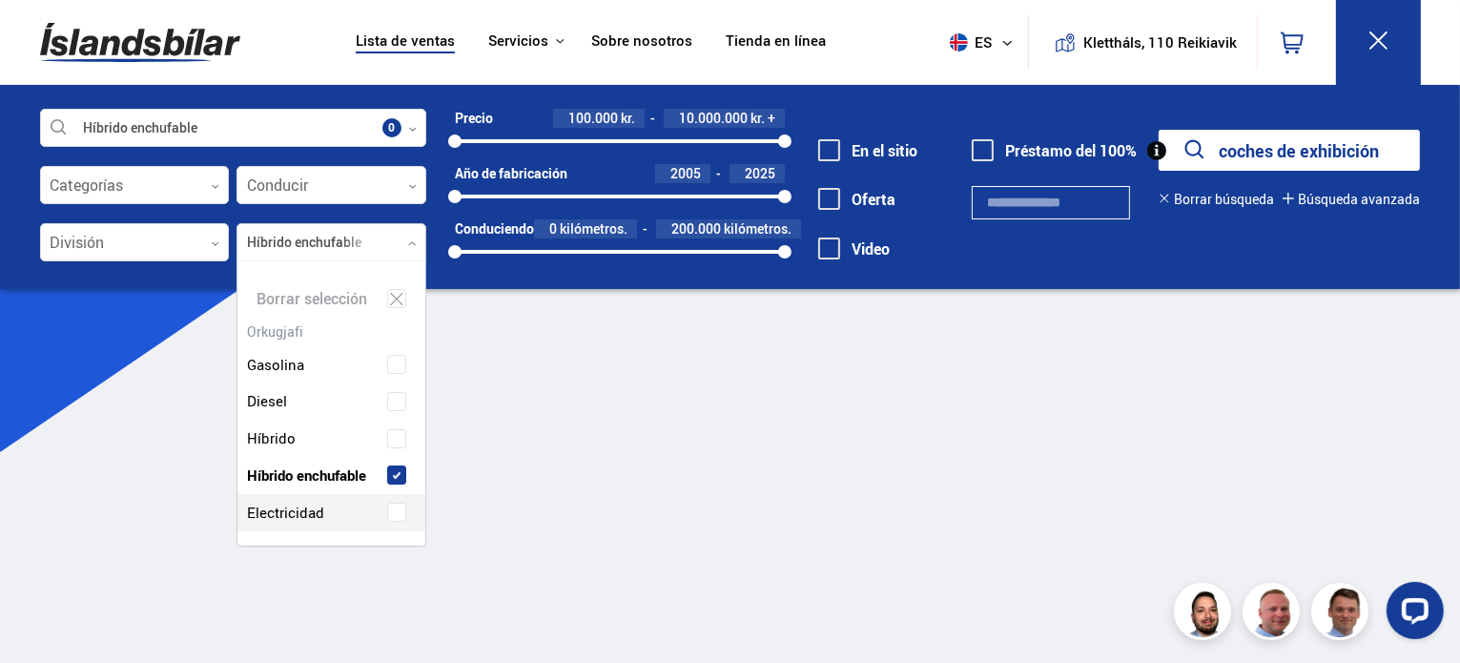
click at [396, 521] on span at bounding box center [396, 511] width 19 height 19
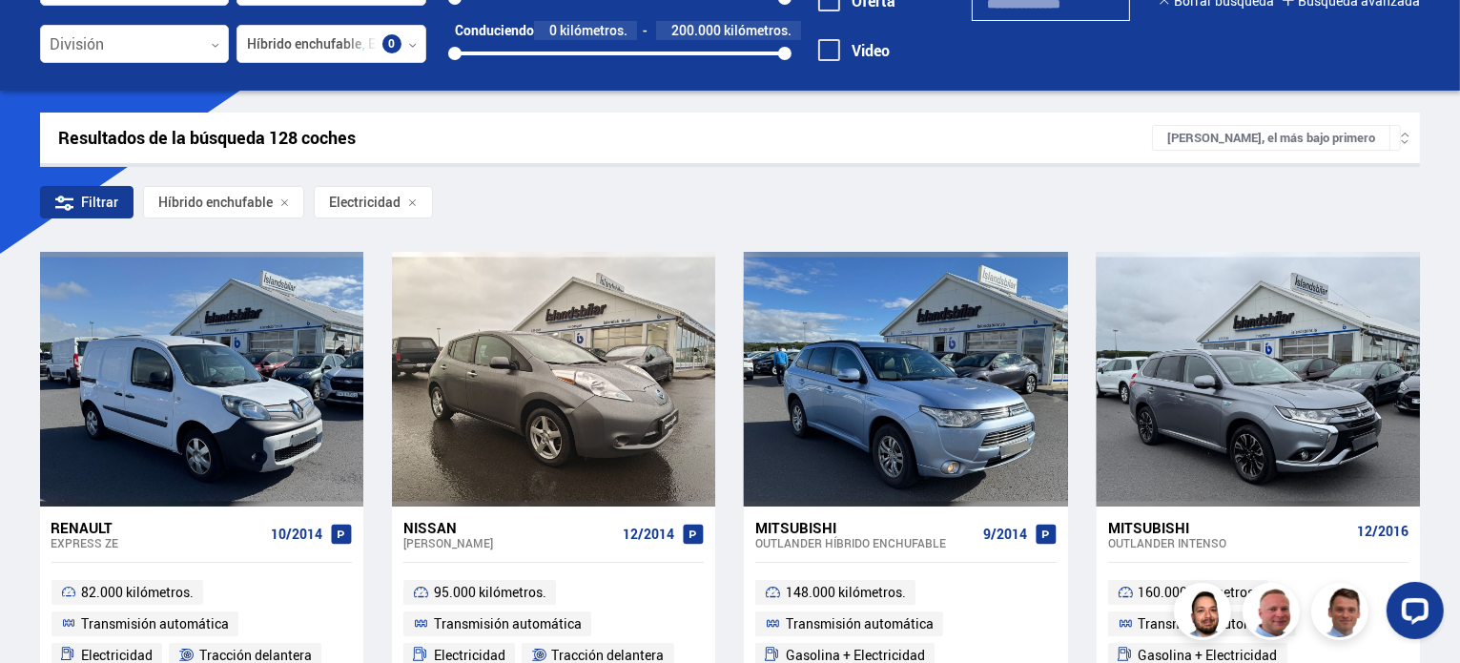
scroll to position [135, 0]
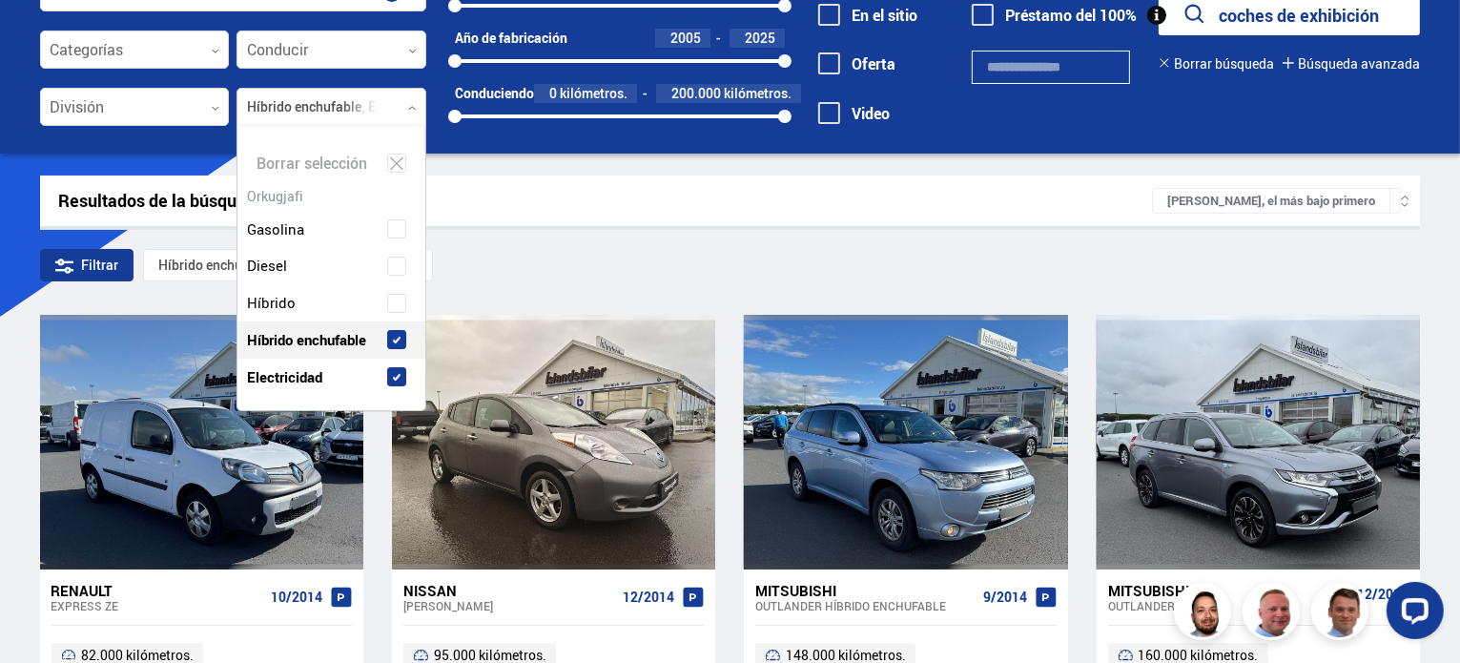
click at [355, 113] on div at bounding box center [331, 108] width 190 height 38
click at [278, 301] on font "Híbrido" at bounding box center [270, 302] width 46 height 19
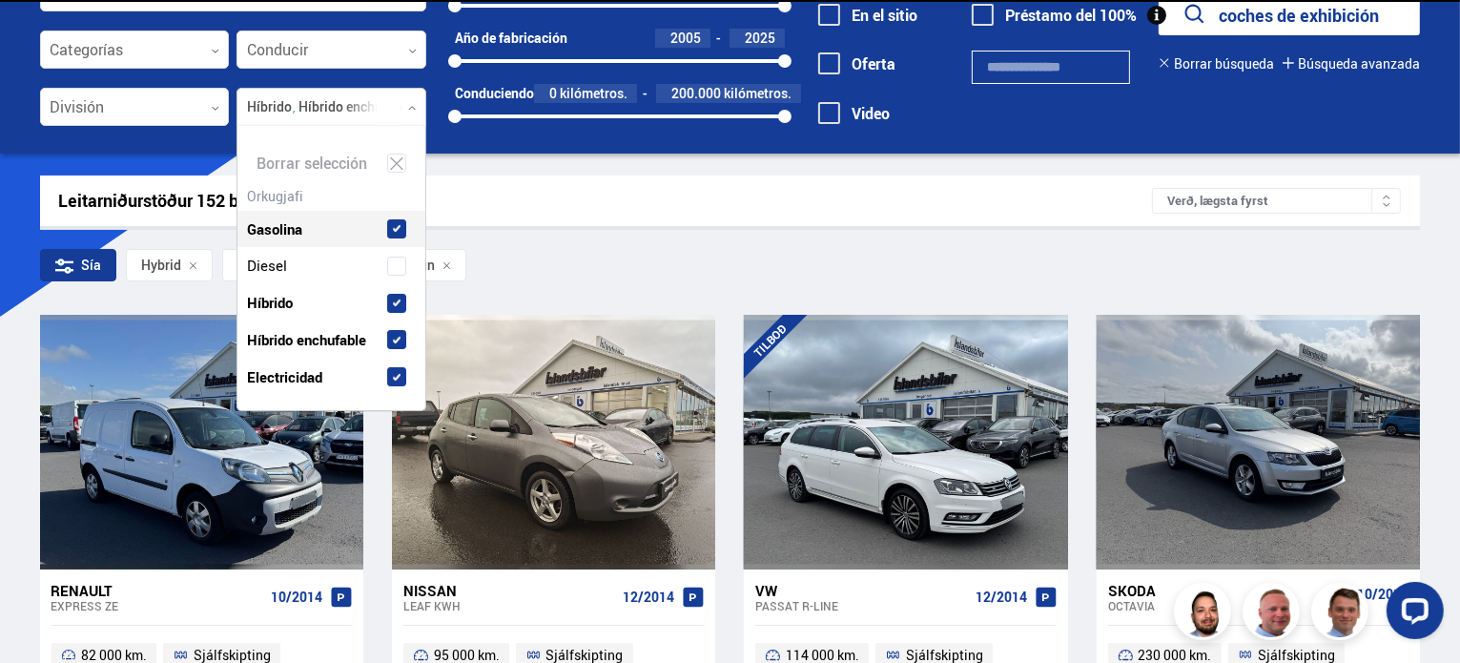
click at [396, 243] on div "Gasolina" at bounding box center [331, 229] width 178 height 28
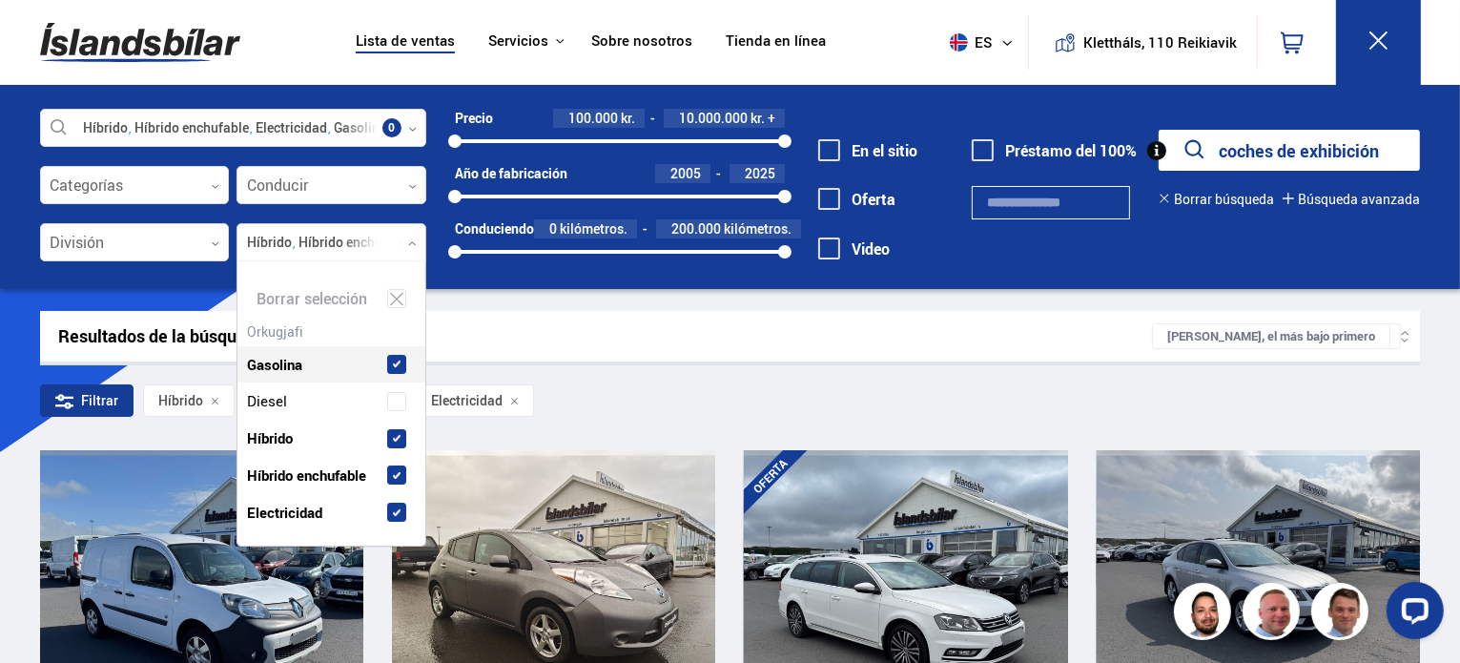
click at [393, 367] on span at bounding box center [396, 364] width 19 height 19
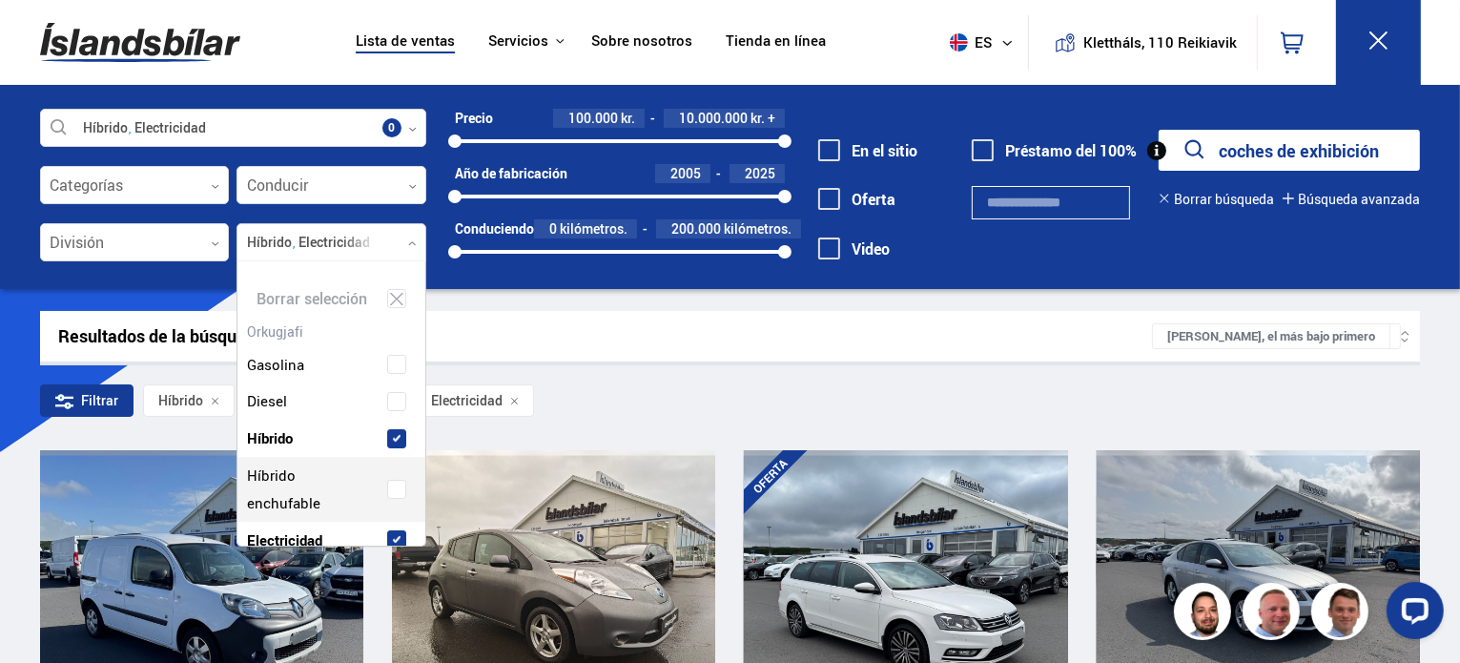
click at [398, 488] on span at bounding box center [396, 489] width 19 height 19
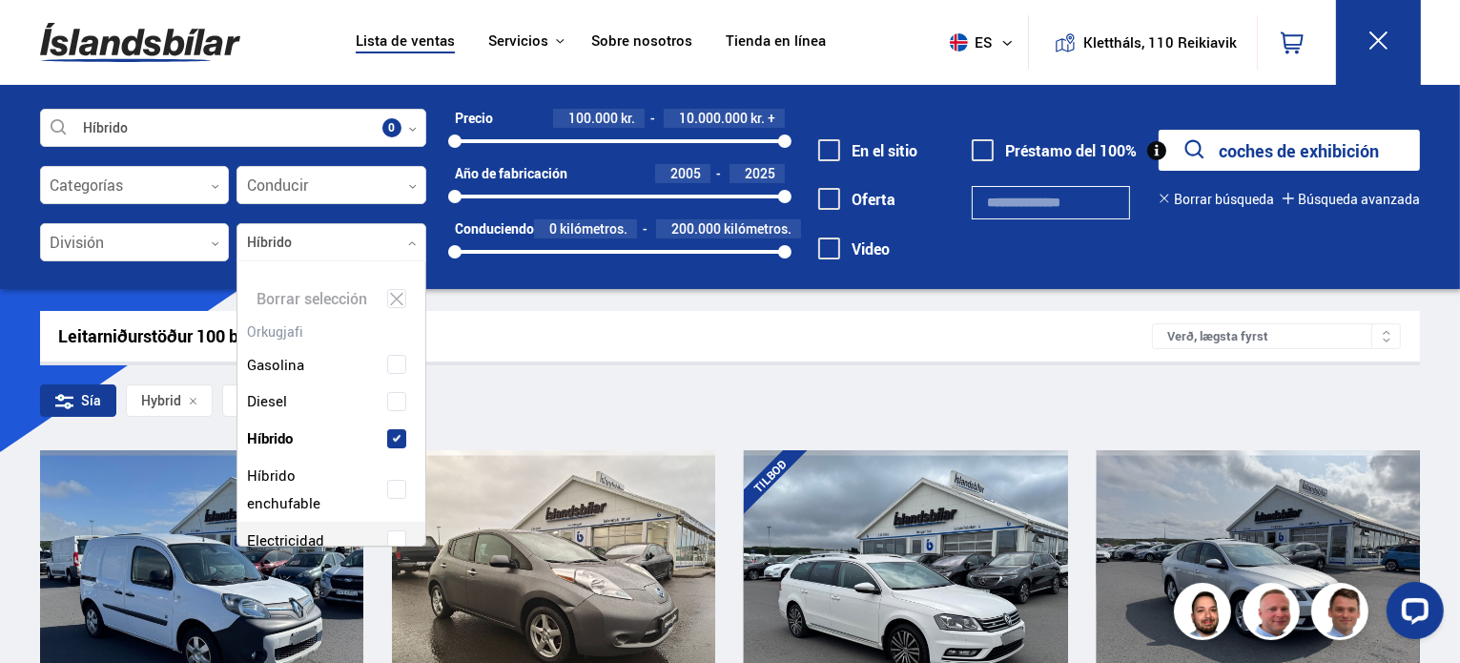
click at [394, 530] on span at bounding box center [396, 539] width 19 height 19
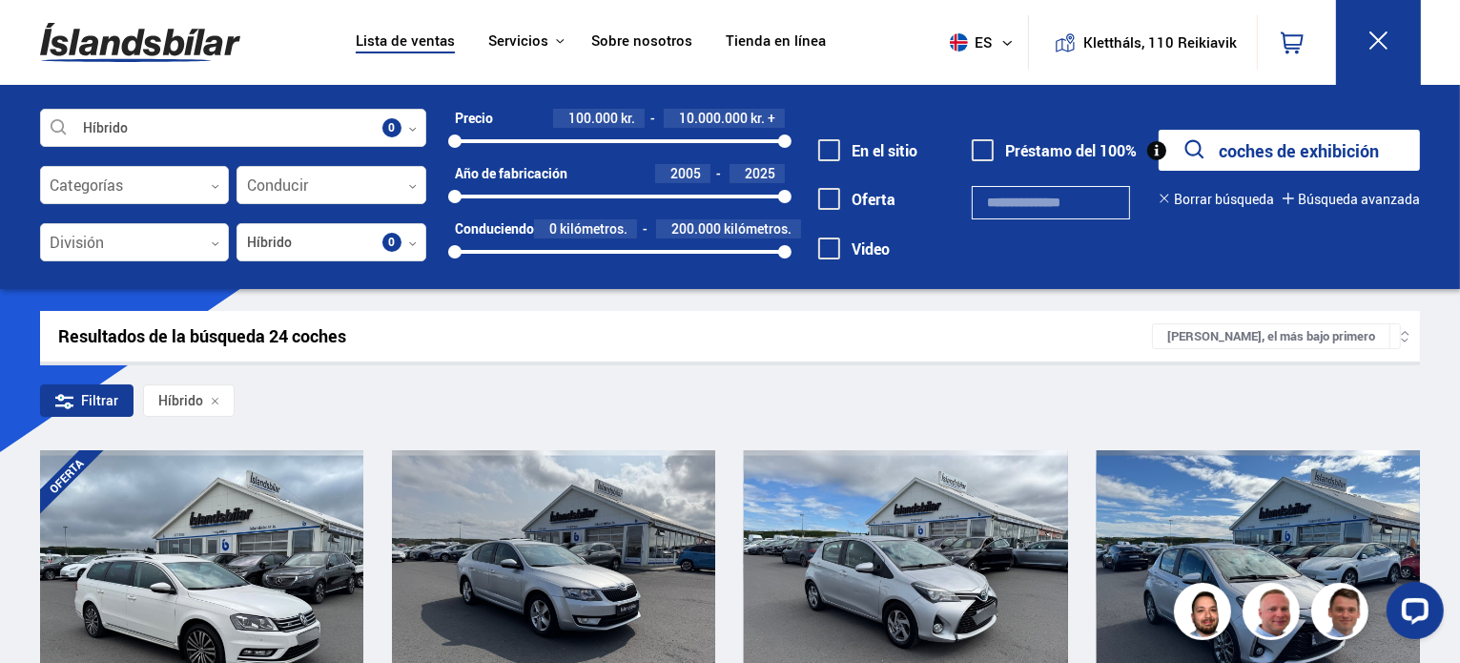
click at [492, 401] on div "Filtrar Híbrido" at bounding box center [730, 404] width 1380 height 40
drag, startPoint x: 458, startPoint y: 199, endPoint x: 708, endPoint y: 199, distance: 250.7
click at [708, 199] on div at bounding box center [708, 196] width 13 height 13
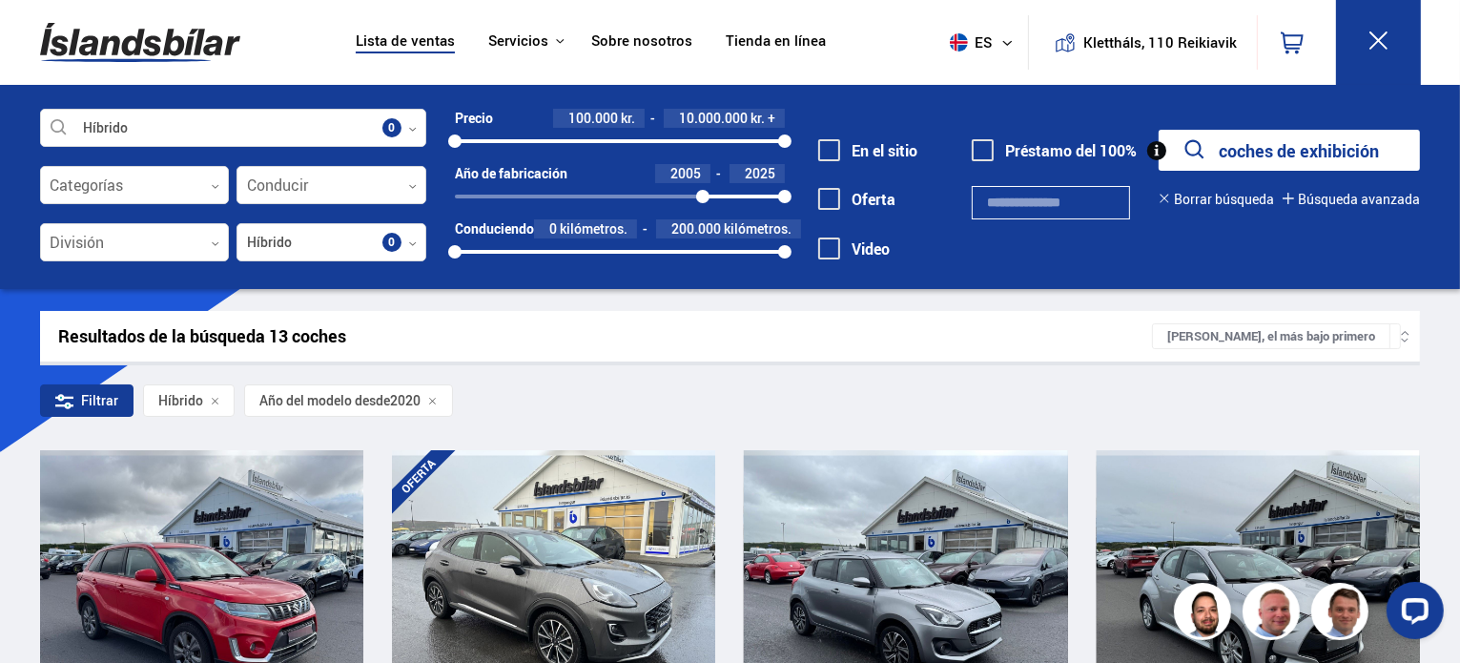
click at [694, 176] on font "2005" at bounding box center [685, 173] width 31 height 18
click at [623, 335] on div "Resultados de la búsqueda 13 coches" at bounding box center [605, 336] width 1093 height 20
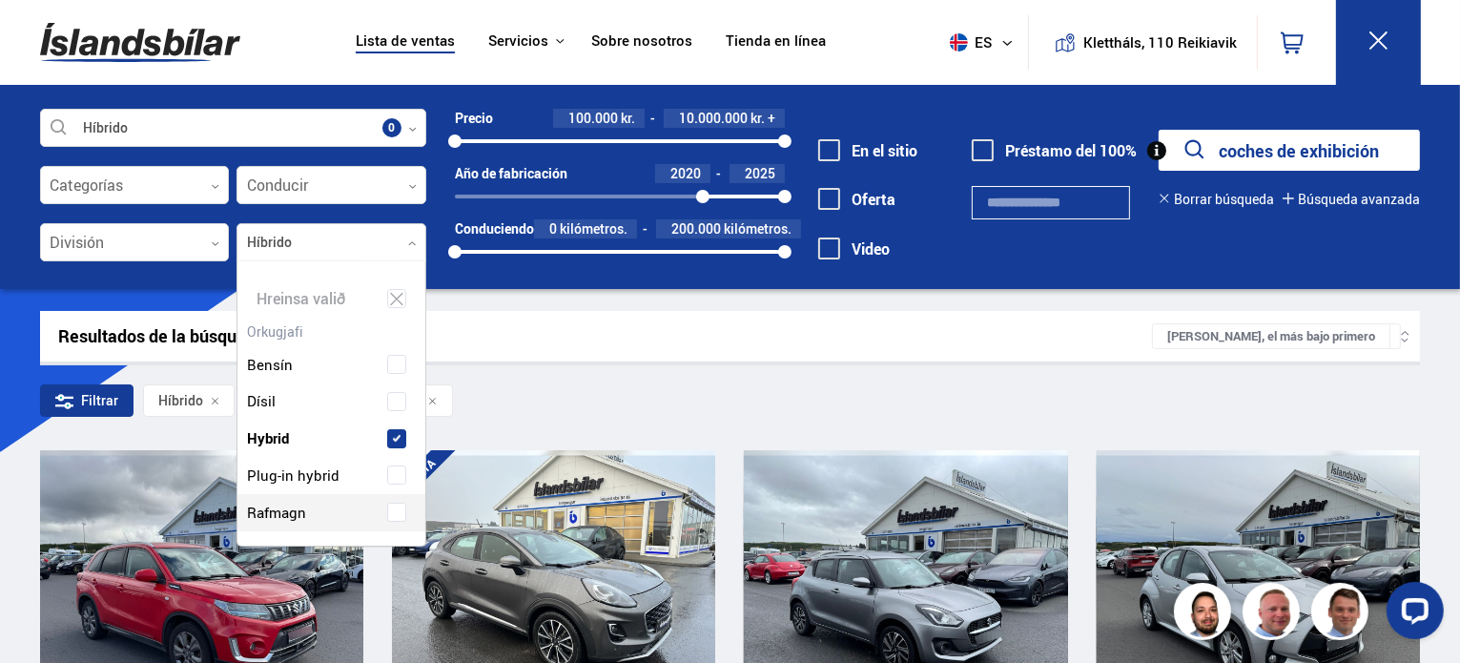
click at [297, 231] on div at bounding box center [331, 243] width 190 height 38
click at [315, 296] on font "Borrar selección" at bounding box center [311, 298] width 111 height 21
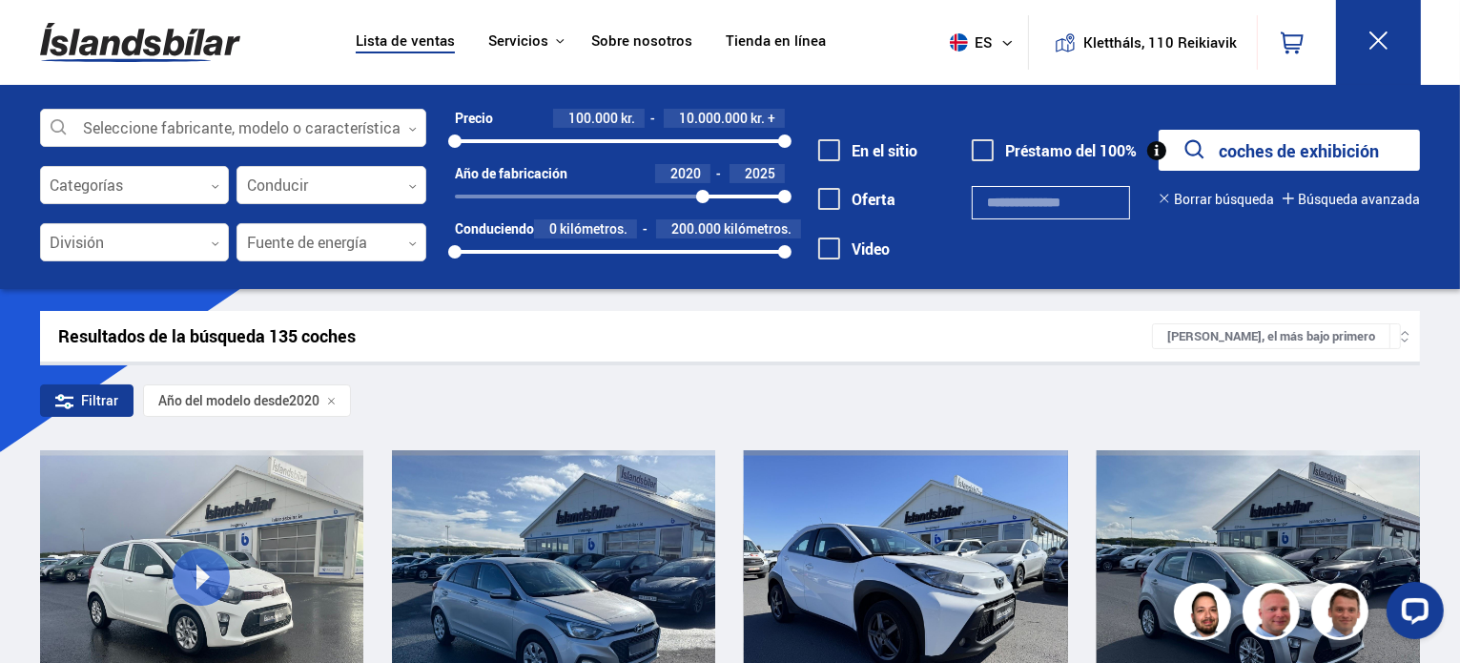
click at [565, 227] on font "kilómetros." at bounding box center [594, 228] width 68 height 18
click at [553, 228] on font "0" at bounding box center [553, 228] width 8 height 18
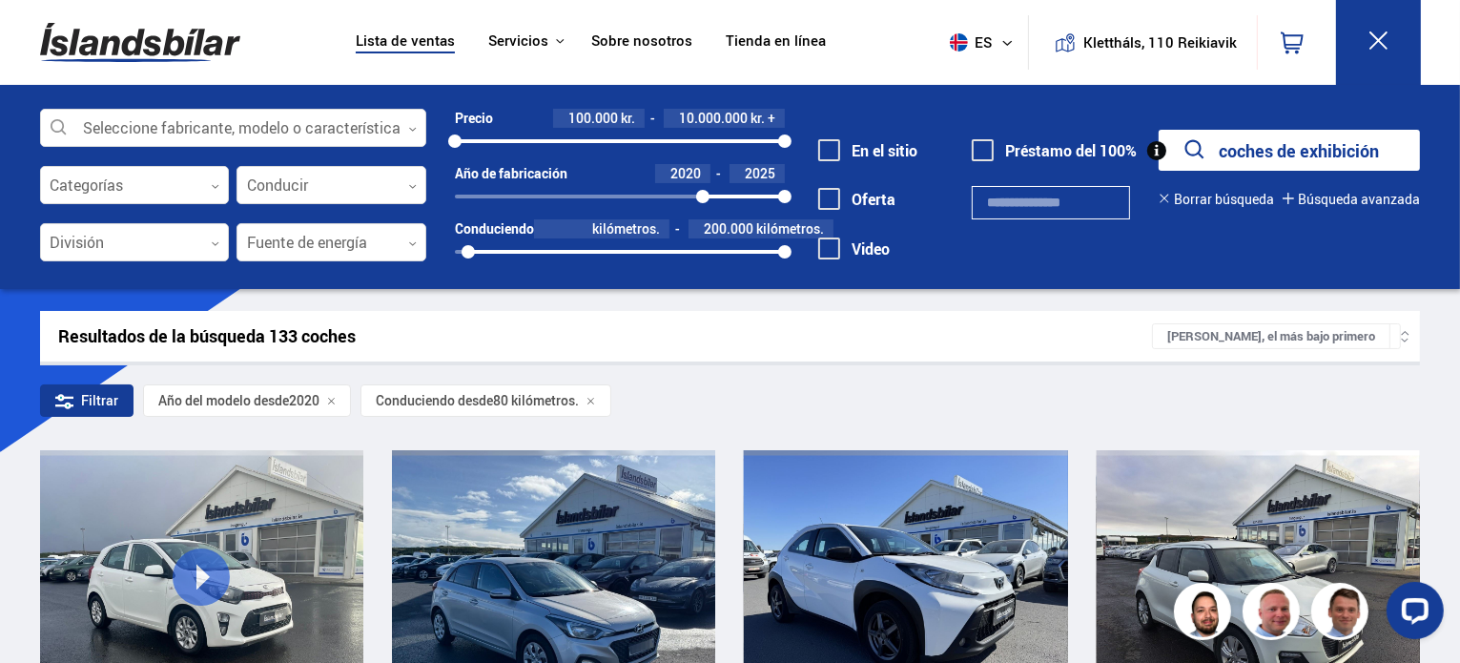
type input "*****"
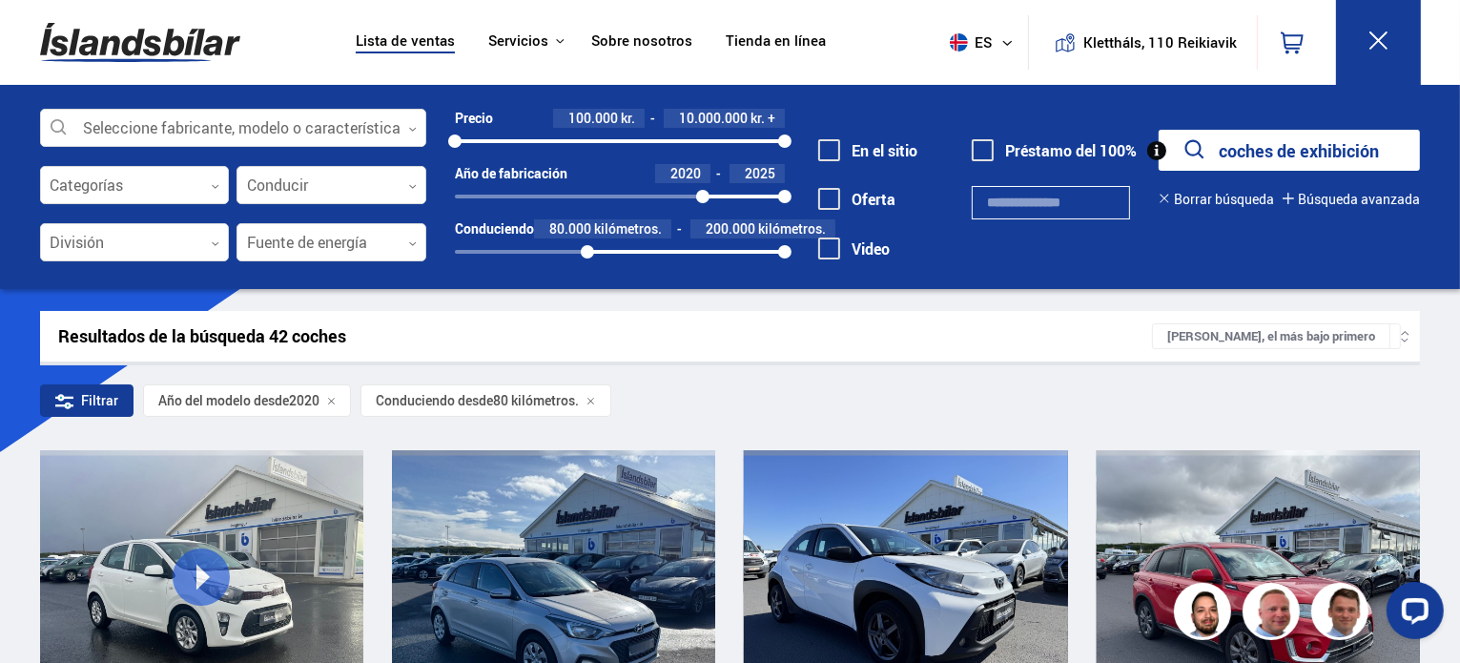
click at [674, 342] on div "Resultados de la búsqueda 42 coches" at bounding box center [605, 336] width 1093 height 20
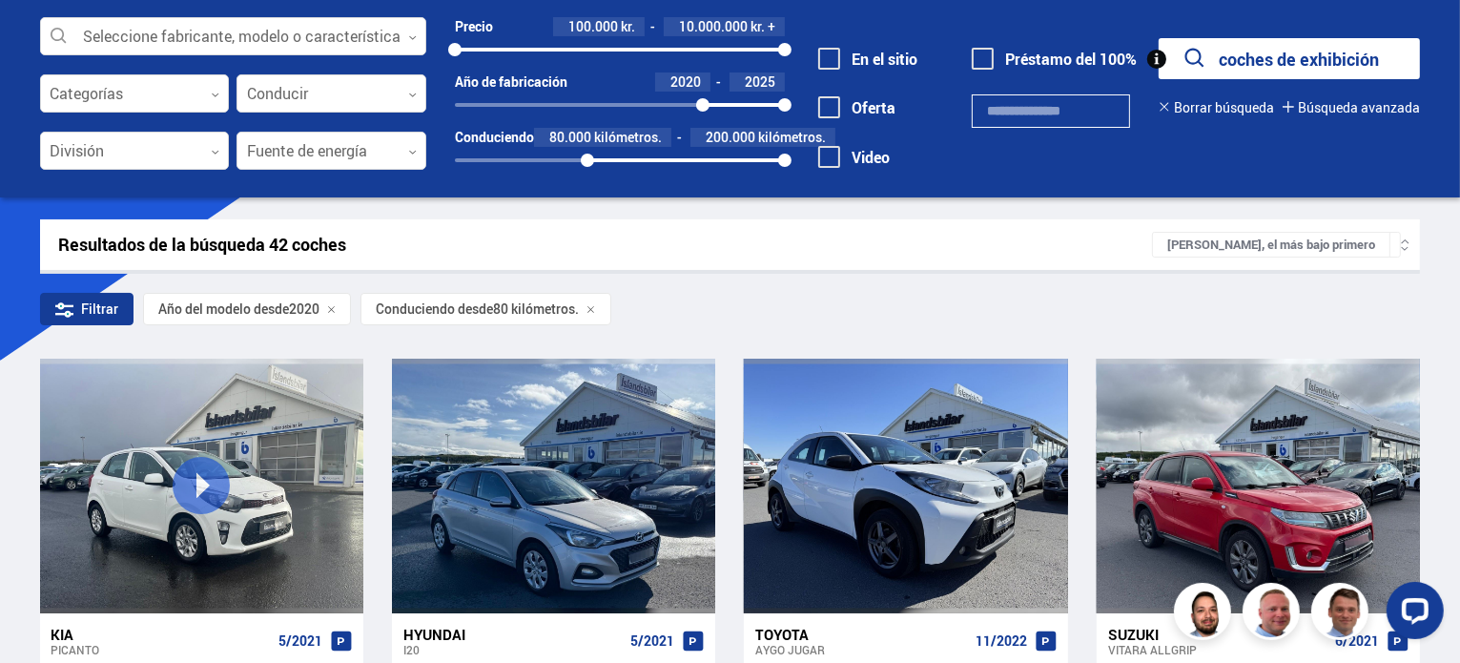
scroll to position [56, 0]
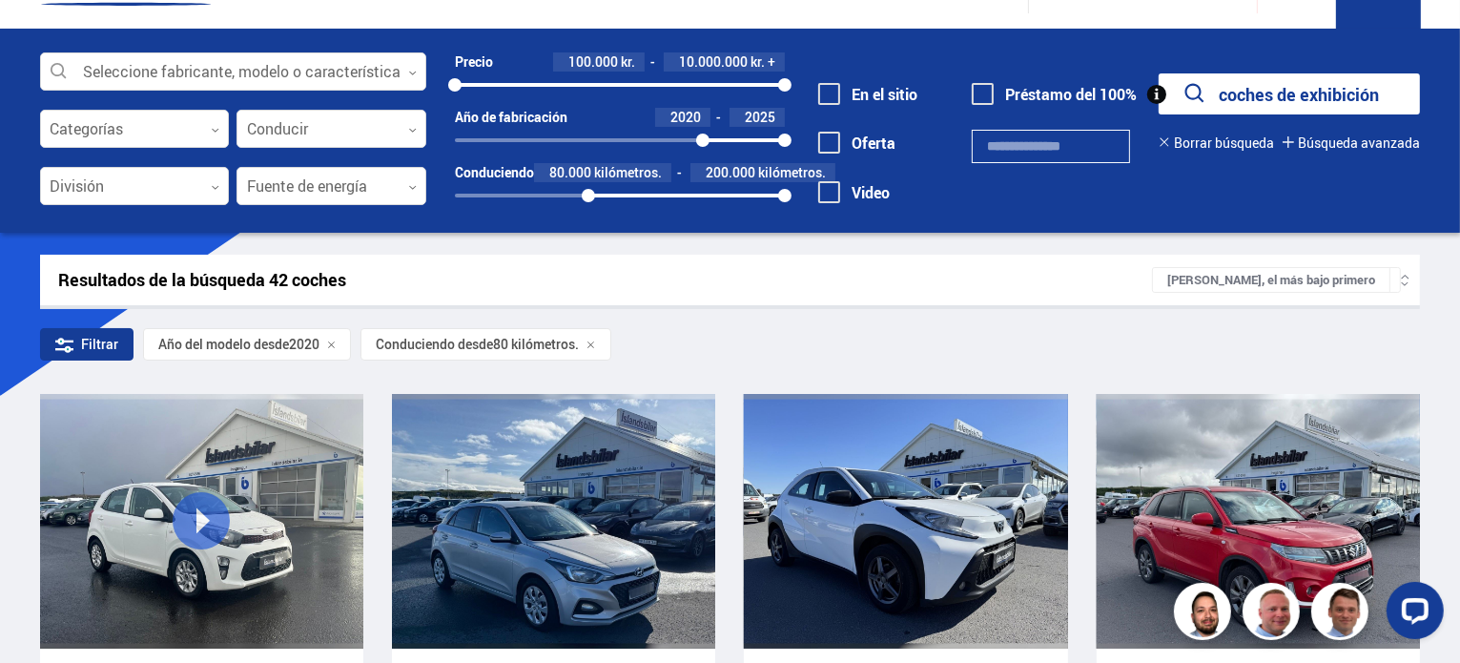
drag, startPoint x: 588, startPoint y: 194, endPoint x: 385, endPoint y: 209, distance: 203.6
click at [385, 209] on div "Seleccione fabricante, modelo o característica 0 Categorías 0 Conducir 0 Divisi…" at bounding box center [730, 139] width 1411 height 175
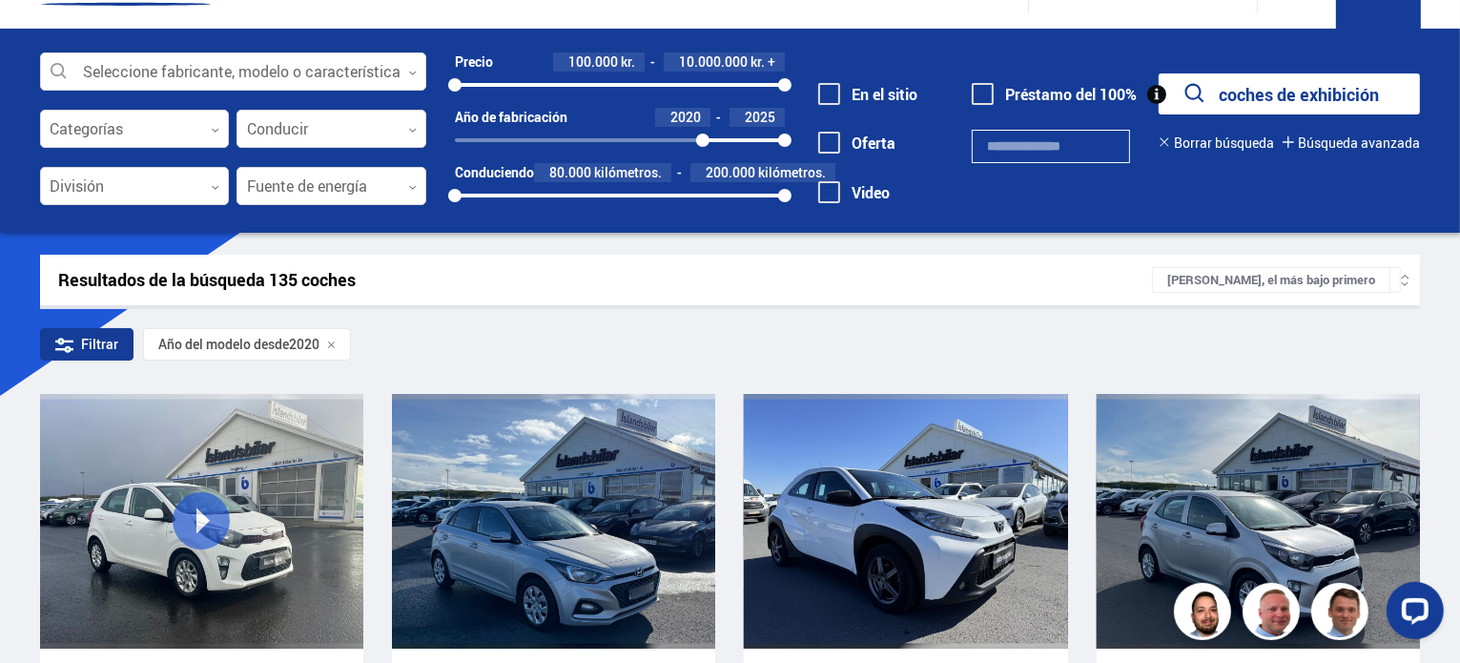
click at [761, 177] on font "kilómetros." at bounding box center [792, 172] width 68 height 18
drag, startPoint x: 782, startPoint y: 194, endPoint x: 667, endPoint y: 189, distance: 114.5
click at [667, 189] on div at bounding box center [667, 195] width 13 height 13
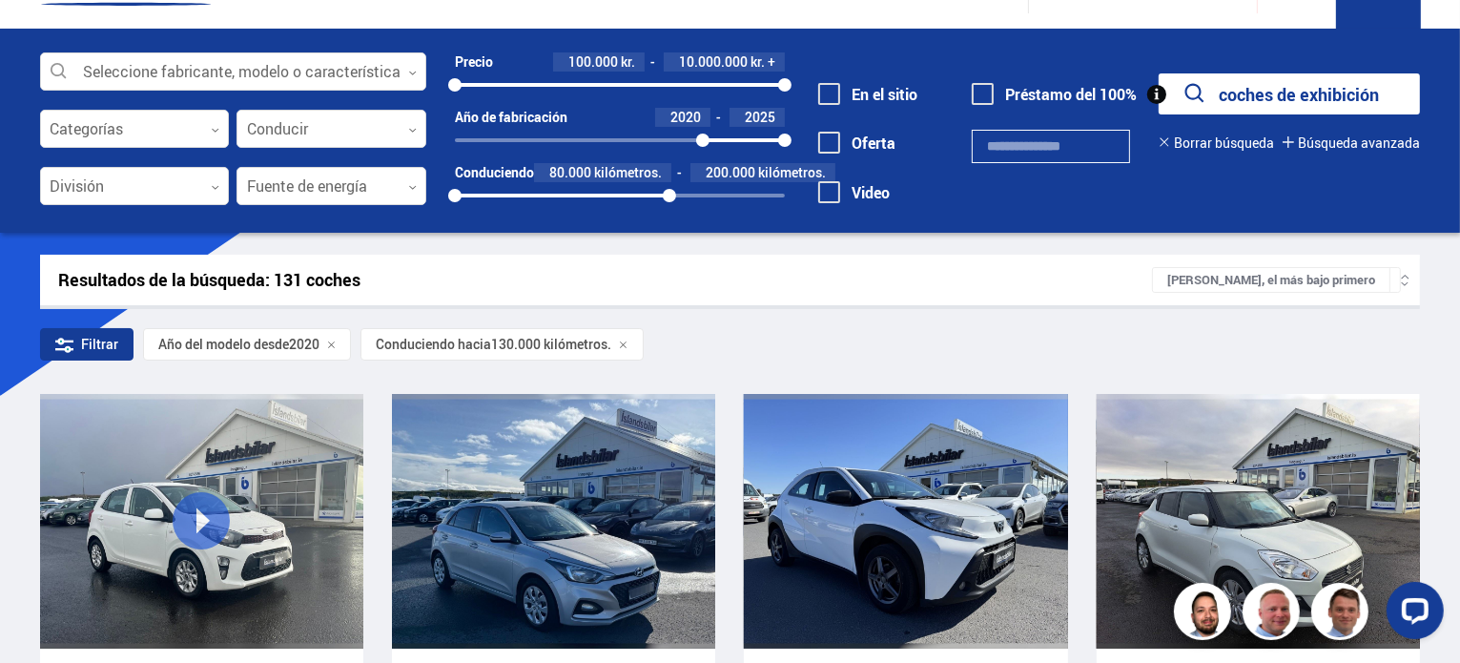
click at [707, 269] on div "Resultados de la búsqueda: 131 coches Precio, el más bajo primero" at bounding box center [730, 280] width 1380 height 51
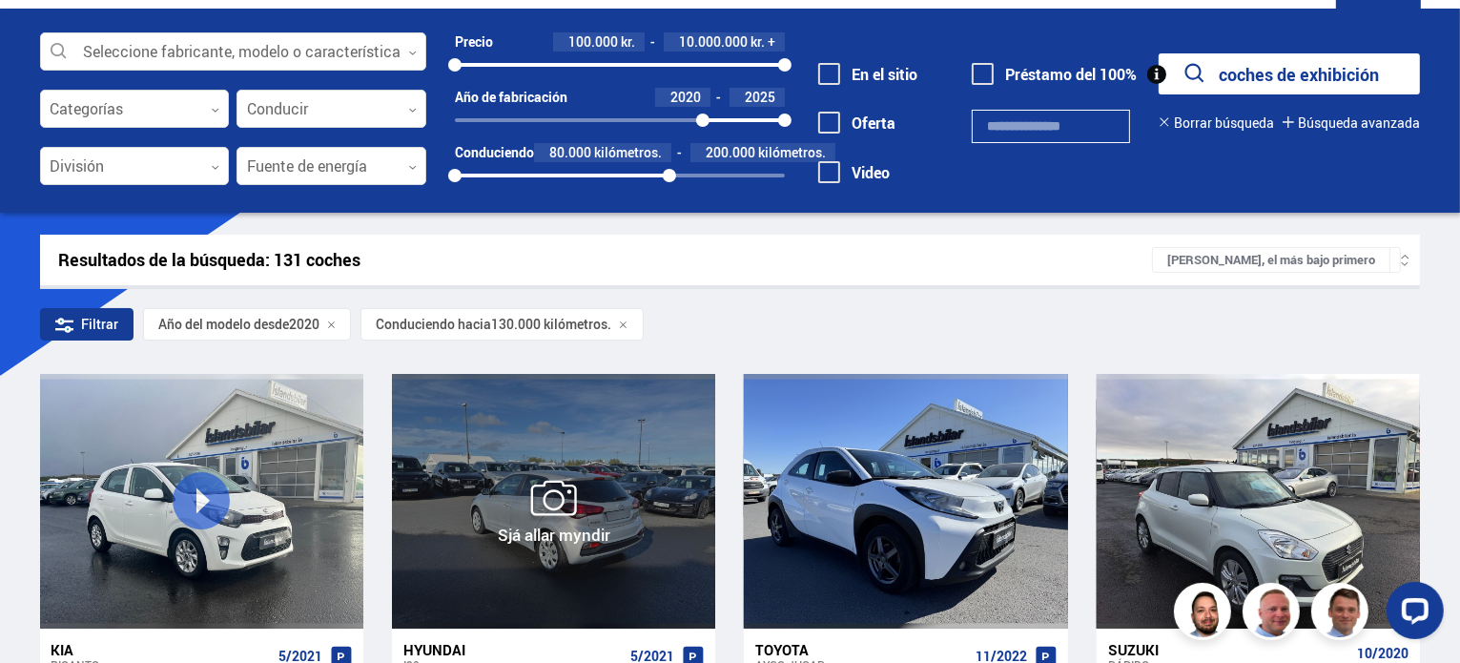
scroll to position [46, 0]
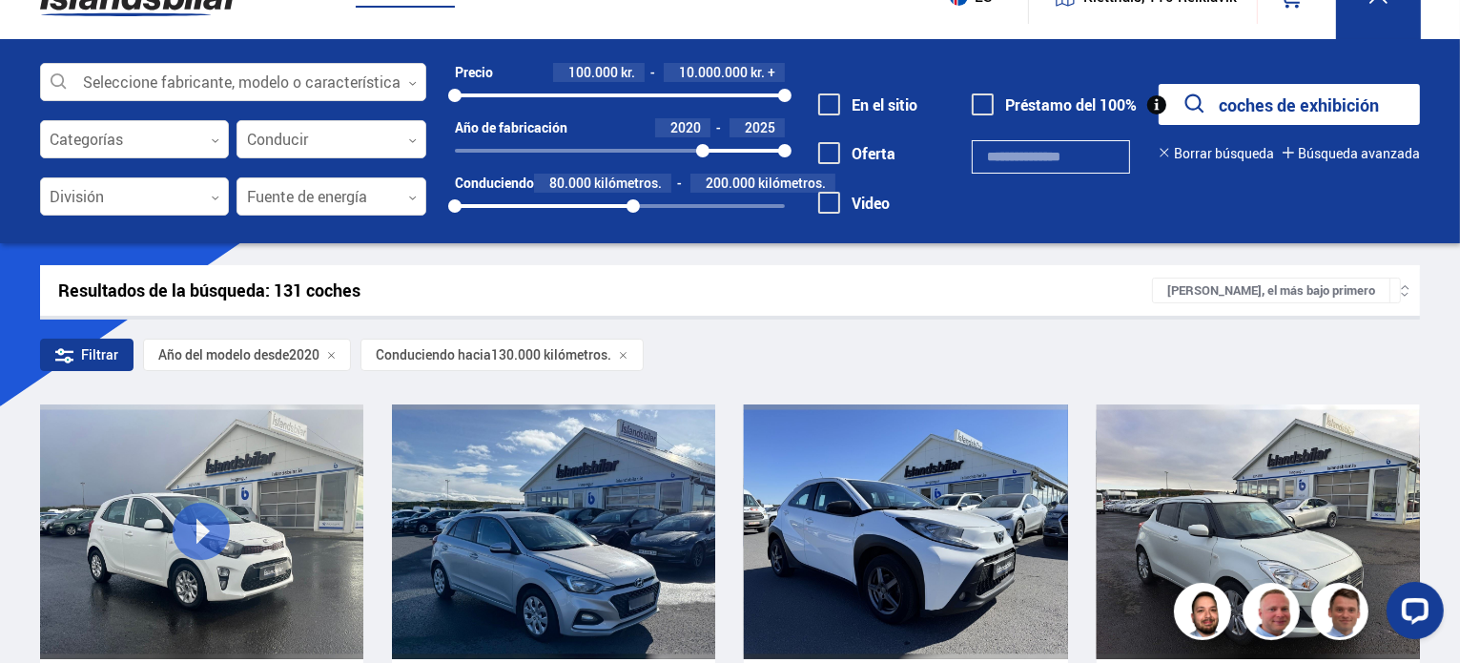
drag, startPoint x: 671, startPoint y: 204, endPoint x: 633, endPoint y: 209, distance: 38.4
click at [633, 209] on div at bounding box center [632, 205] width 13 height 13
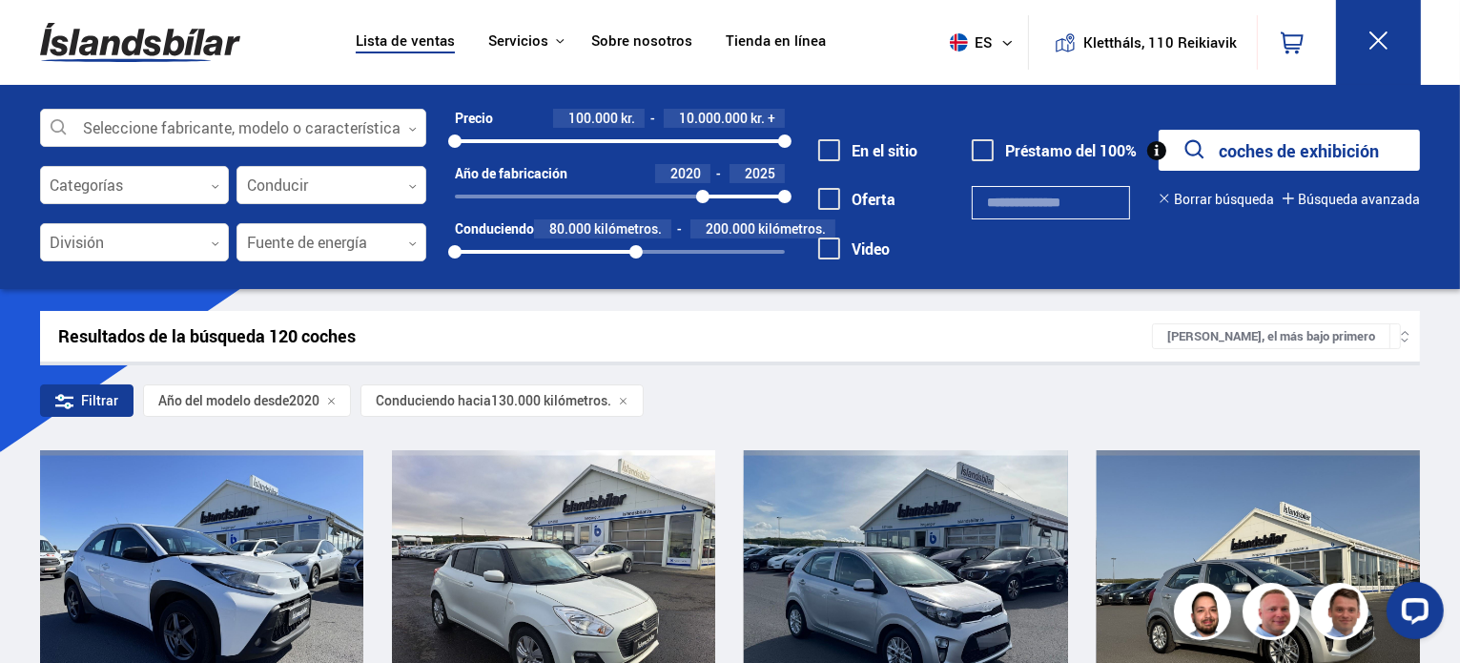
drag, startPoint x: 694, startPoint y: 194, endPoint x: 634, endPoint y: 192, distance: 60.1
click at [634, 192] on div "2005 2025" at bounding box center [620, 196] width 330 height 17
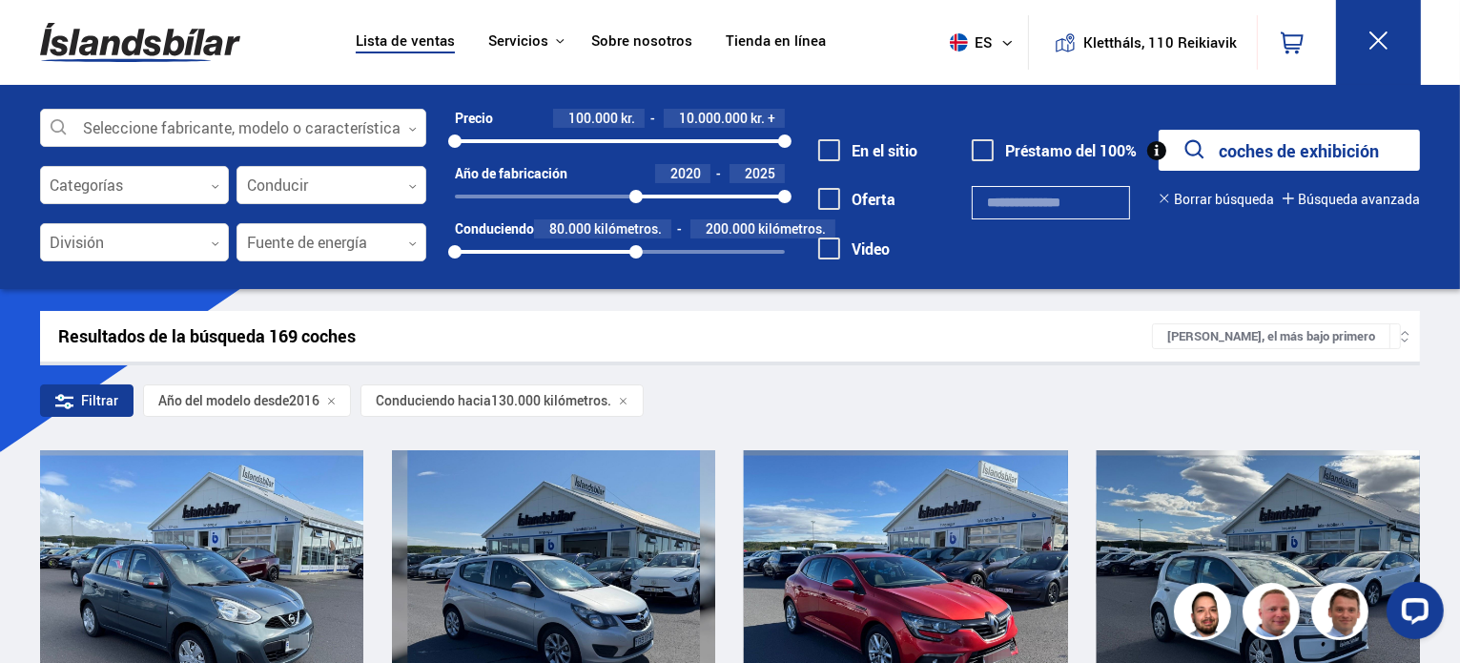
click at [594, 194] on div "2005 2025" at bounding box center [620, 196] width 330 height 4
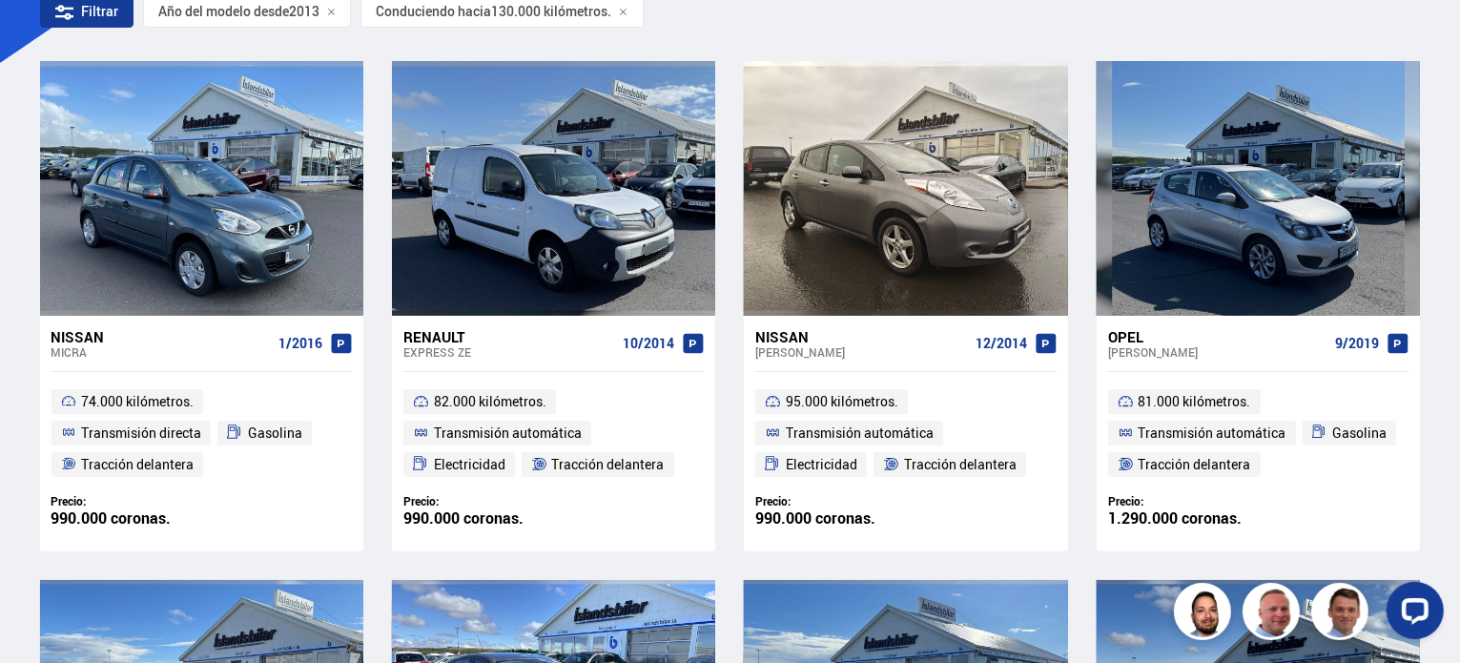
scroll to position [381, 0]
